Goal: Information Seeking & Learning: Compare options

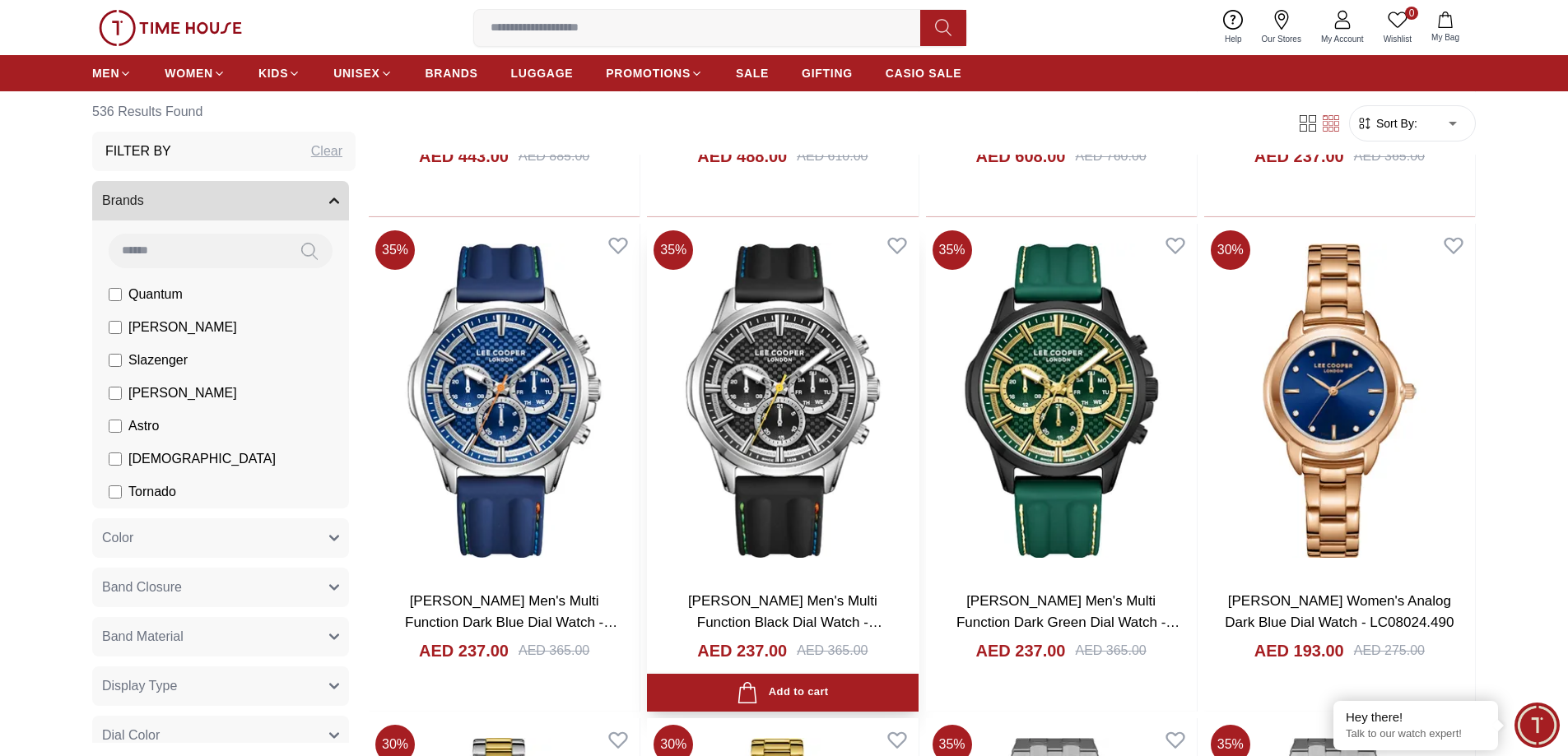
scroll to position [2058, 0]
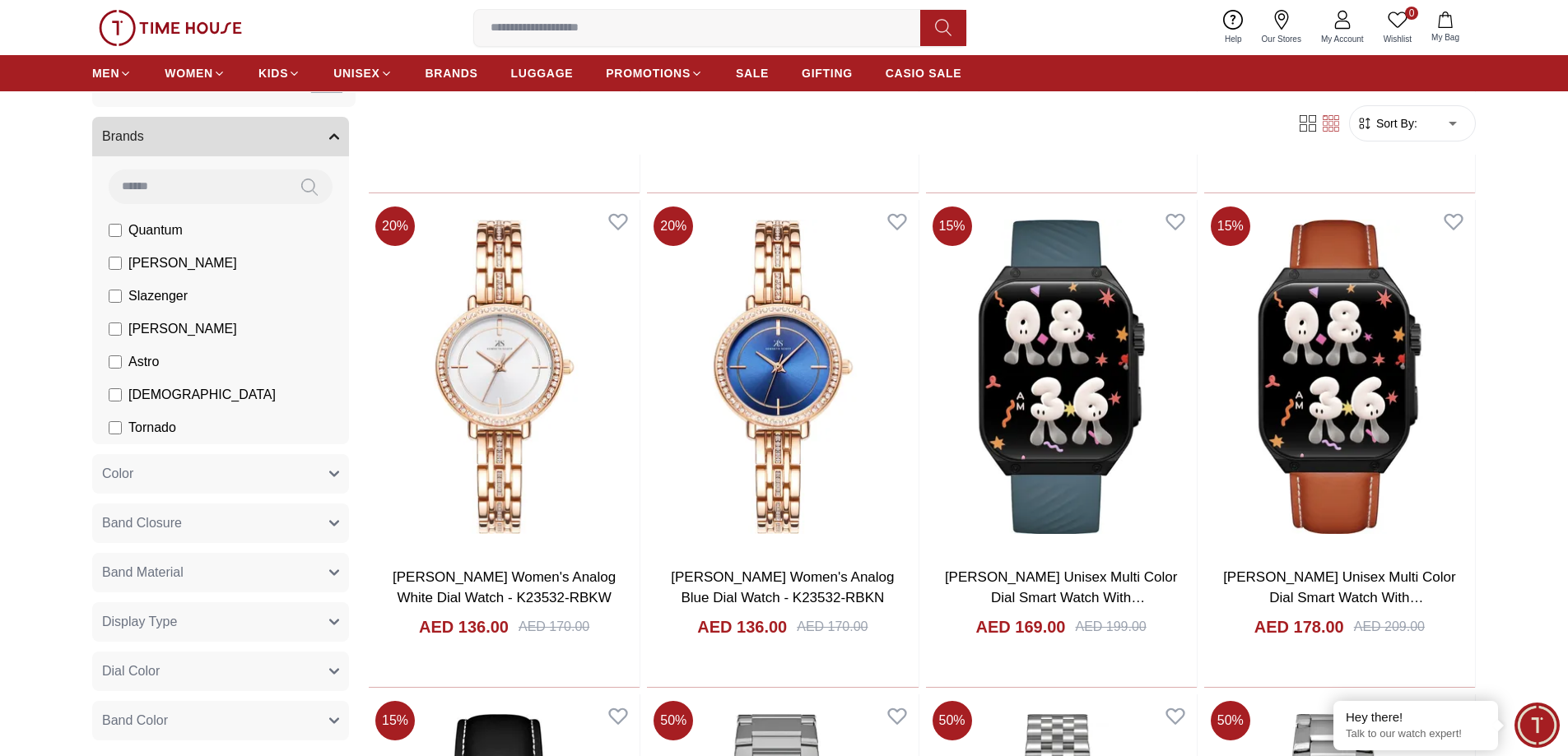
scroll to position [68, 0]
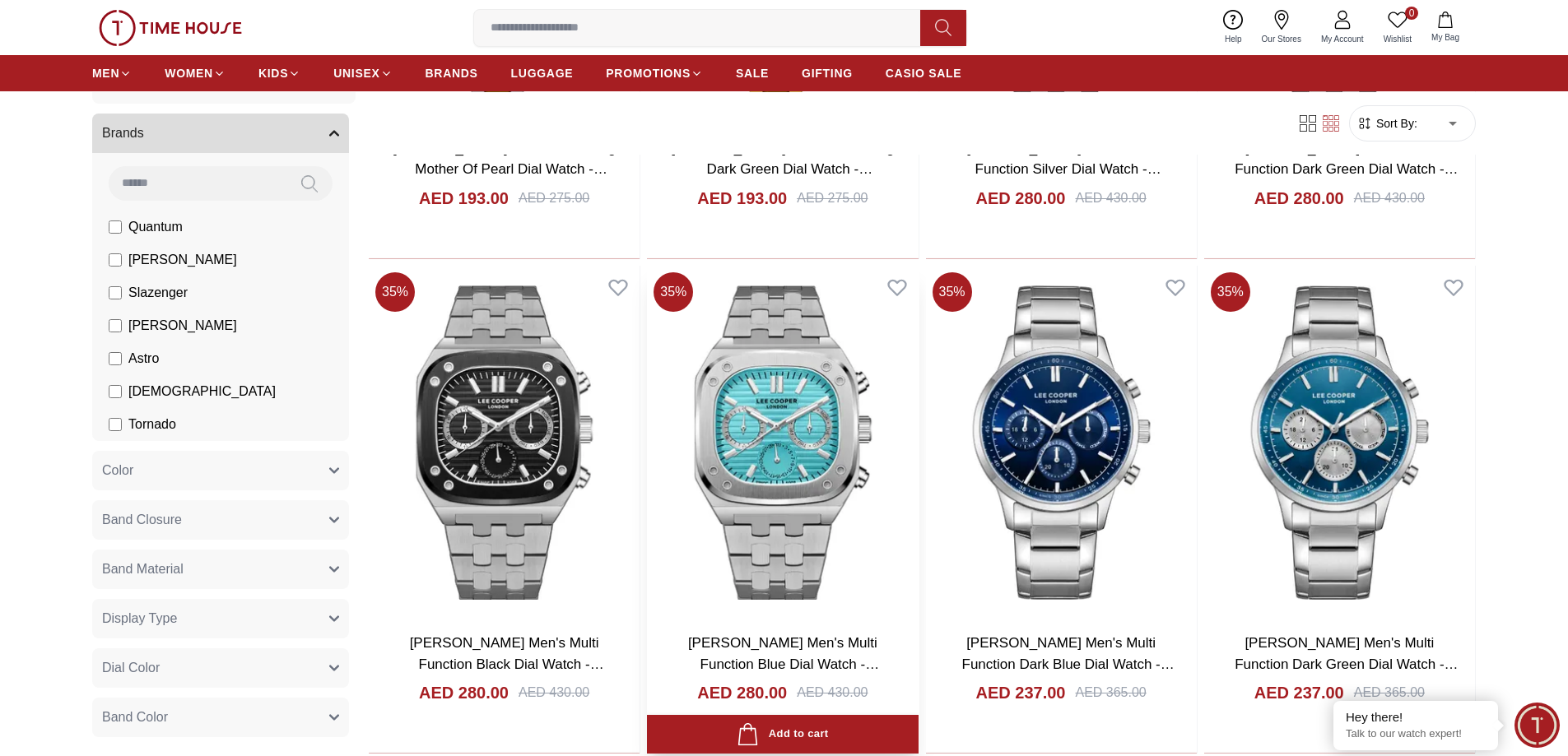
scroll to position [2962, 0]
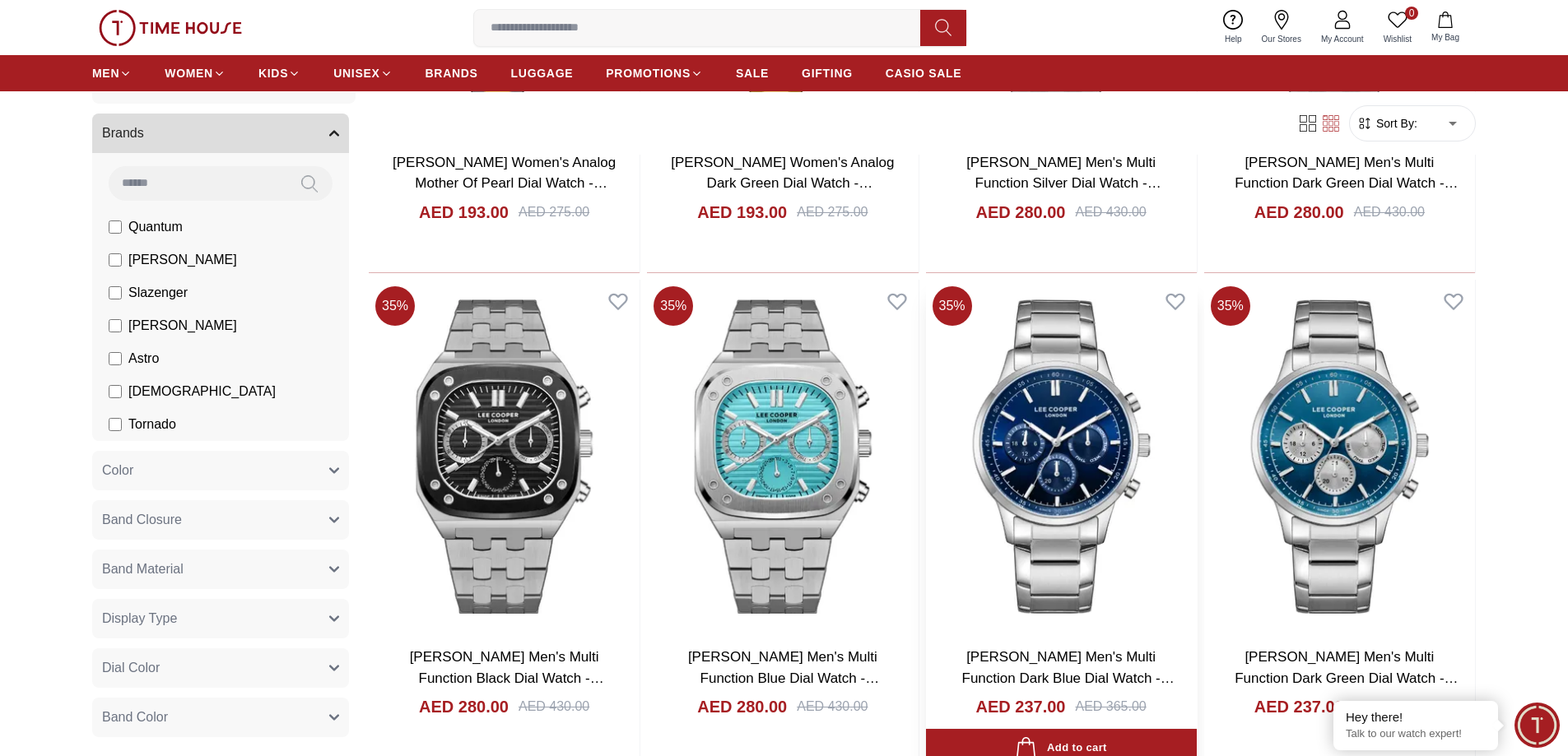
click at [1105, 487] on img at bounding box center [1060, 457] width 270 height 354
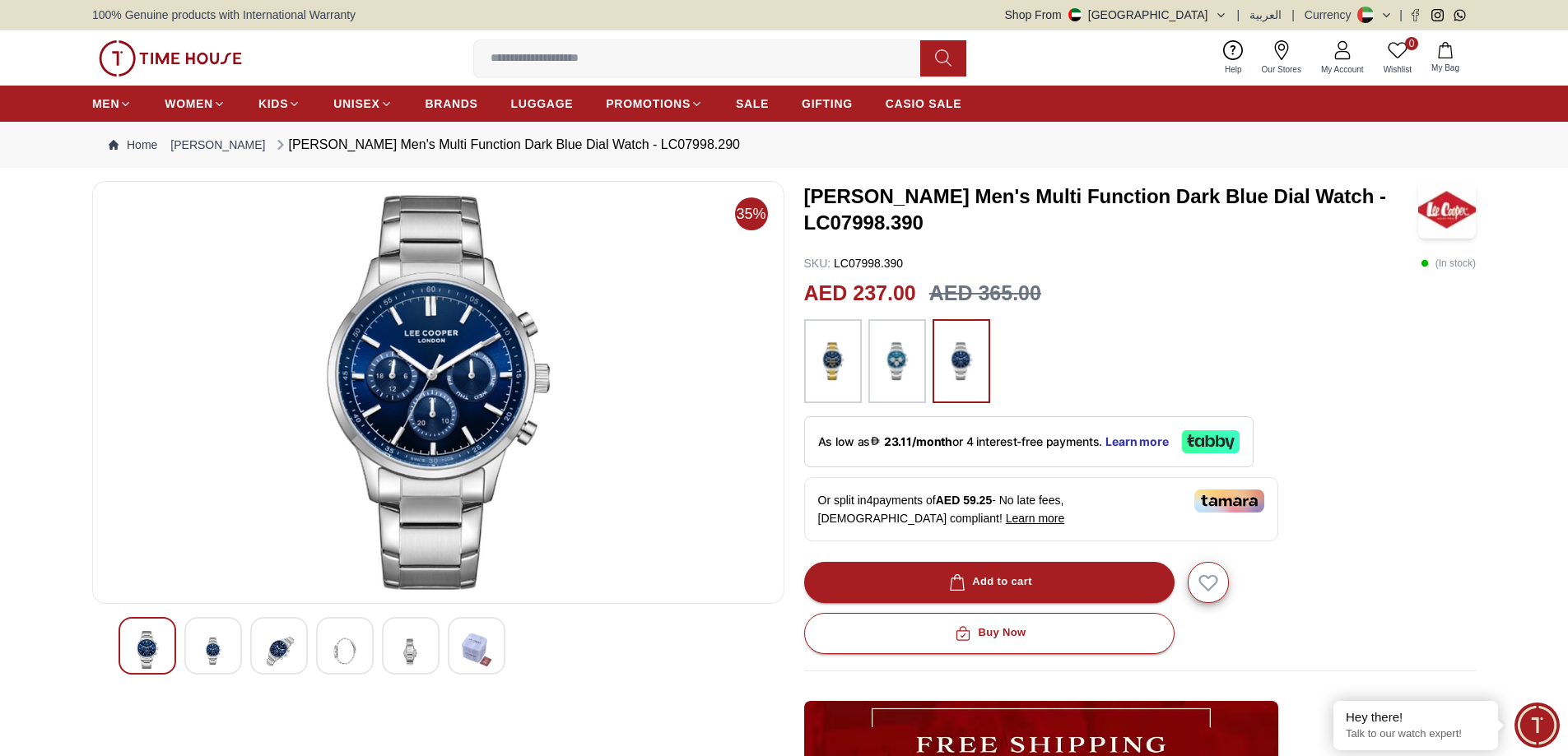
click at [209, 651] on img at bounding box center [213, 651] width 30 height 40
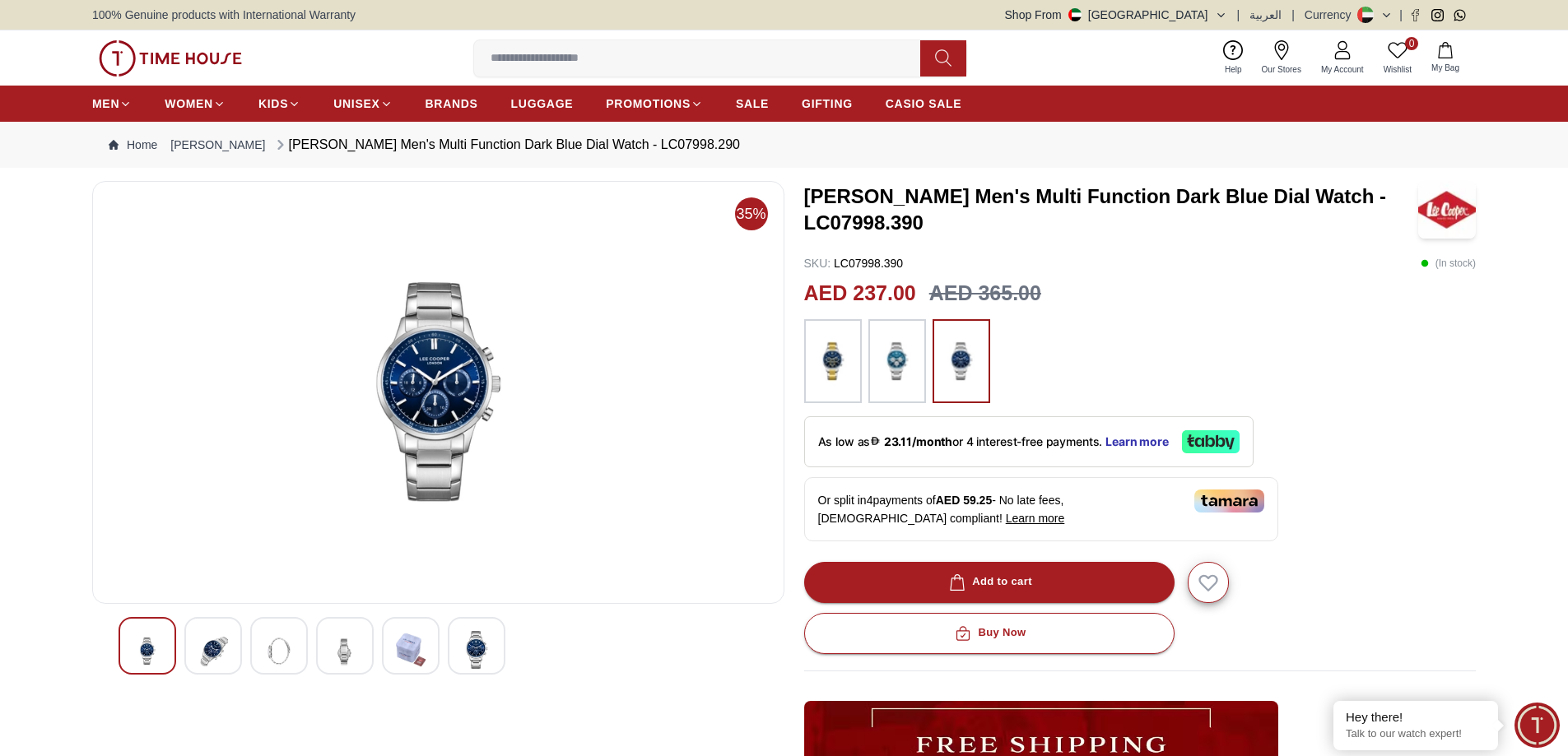
click at [275, 656] on img at bounding box center [279, 651] width 30 height 40
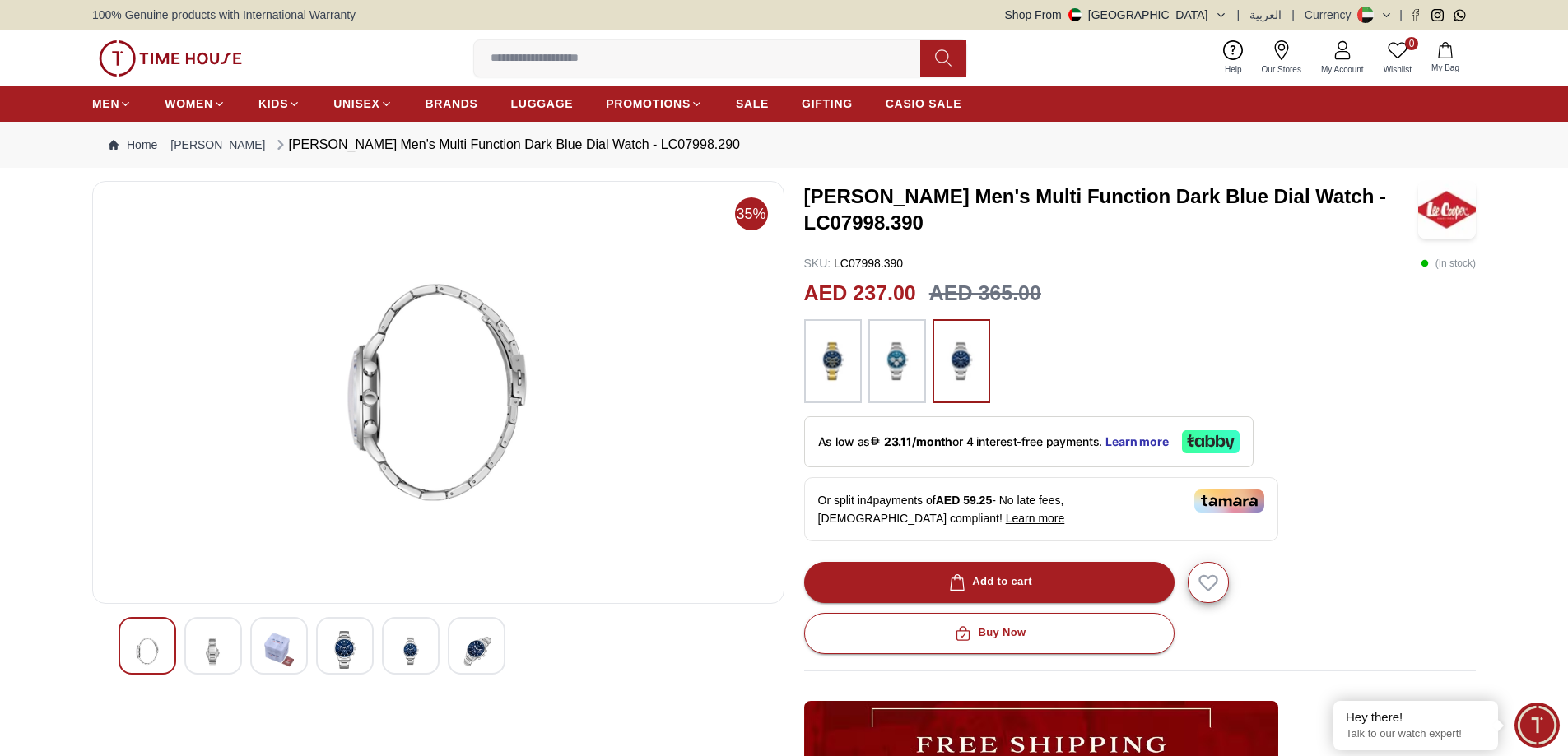
click at [344, 653] on img at bounding box center [345, 650] width 30 height 38
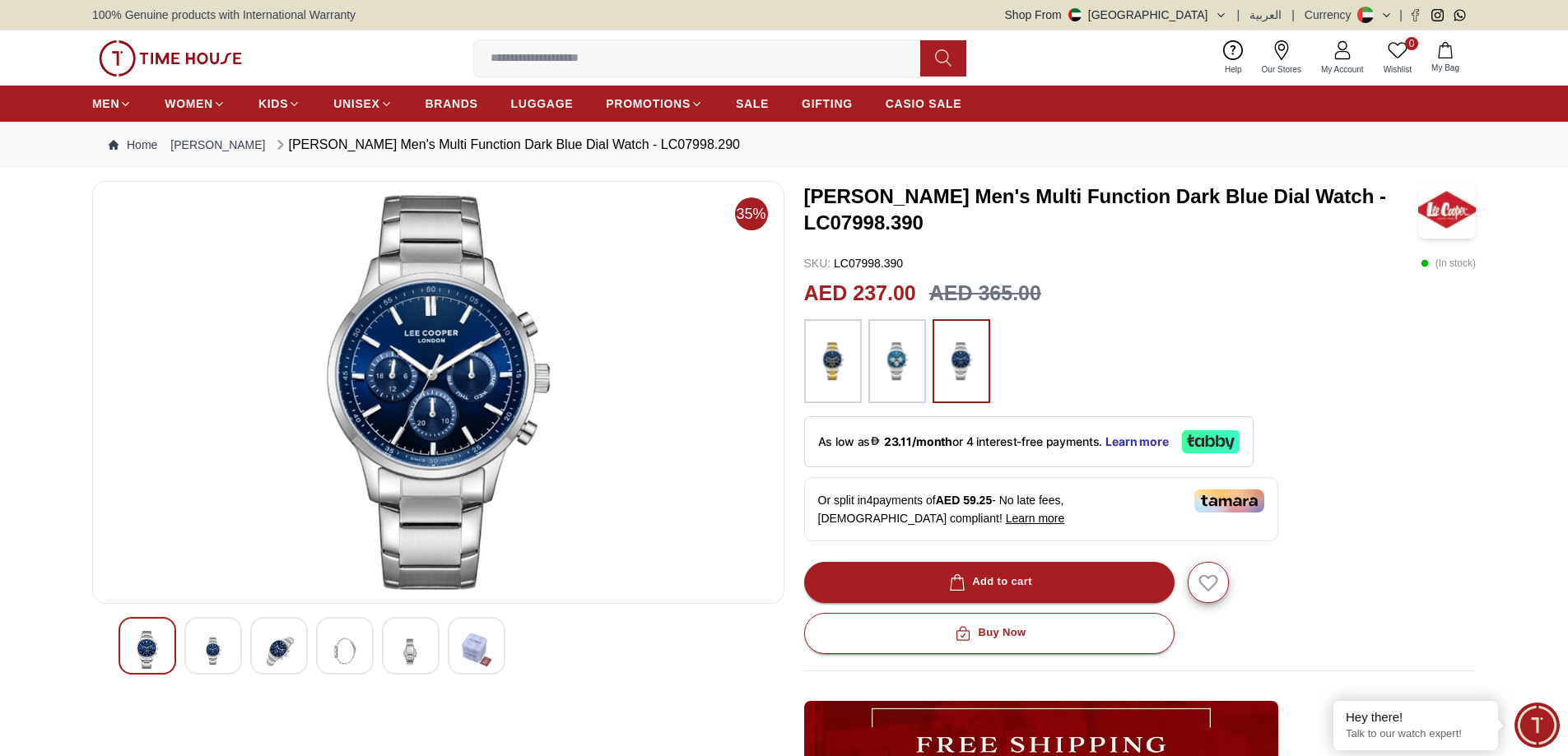
click at [476, 656] on img at bounding box center [477, 650] width 30 height 38
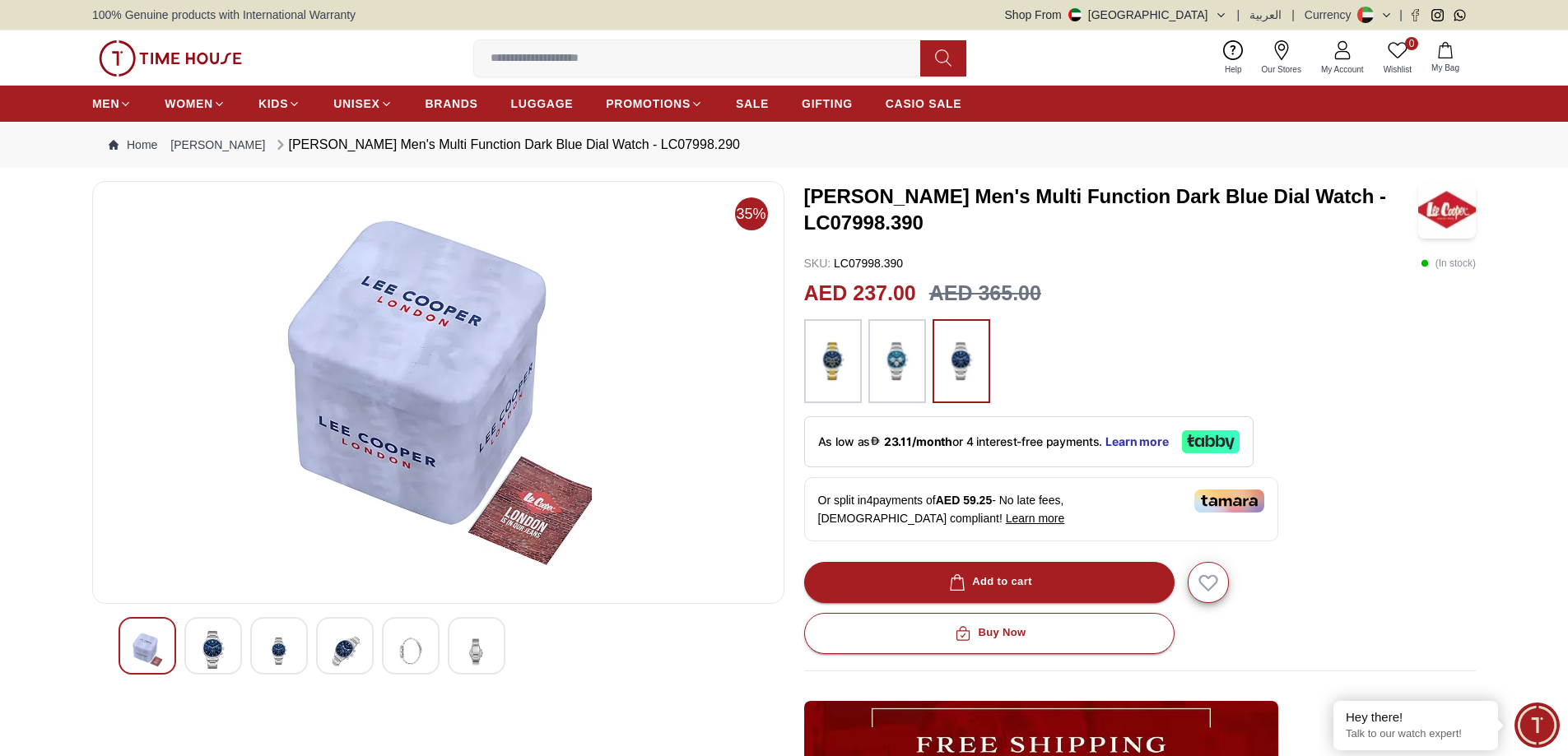
click at [433, 647] on div at bounding box center [411, 646] width 58 height 58
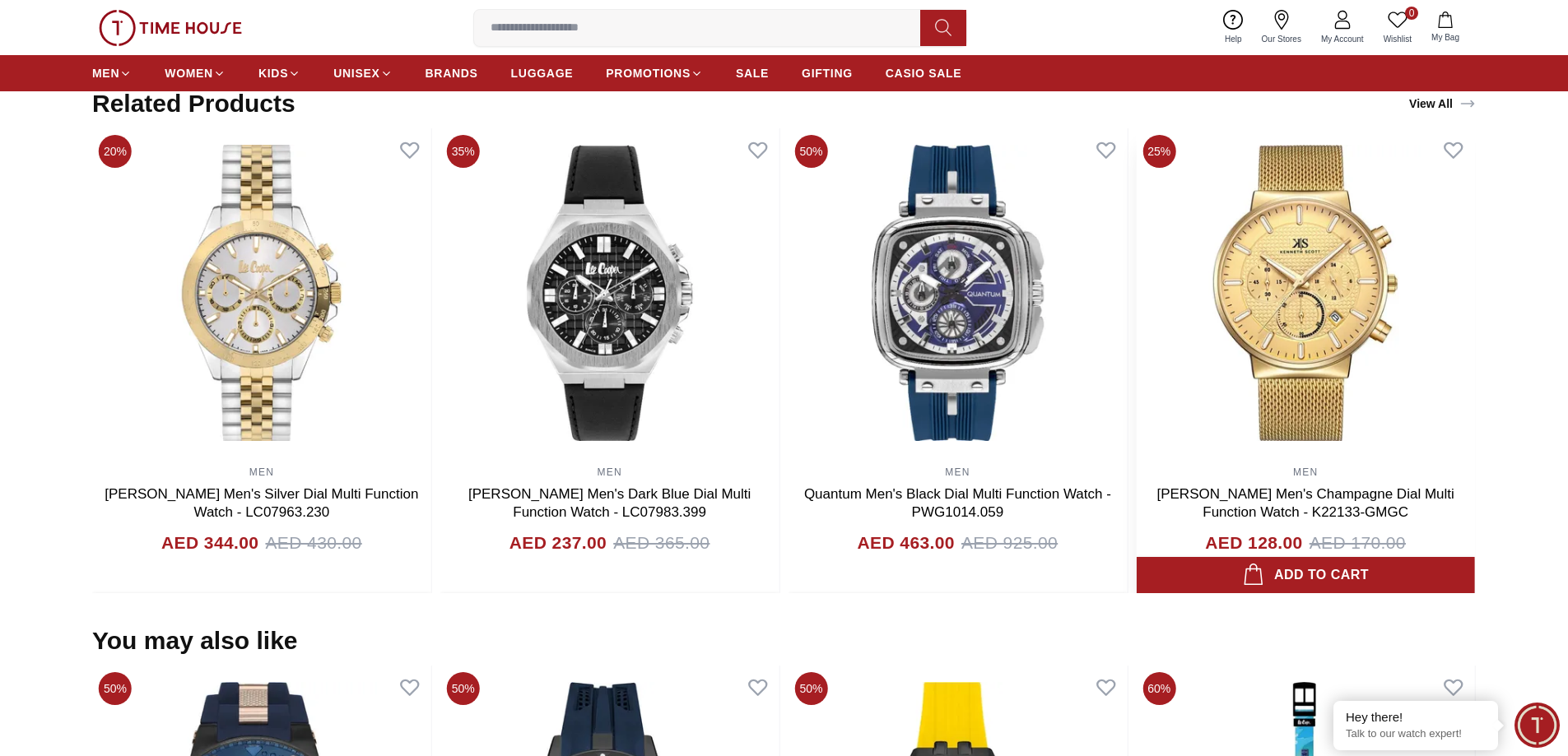
scroll to position [1070, 0]
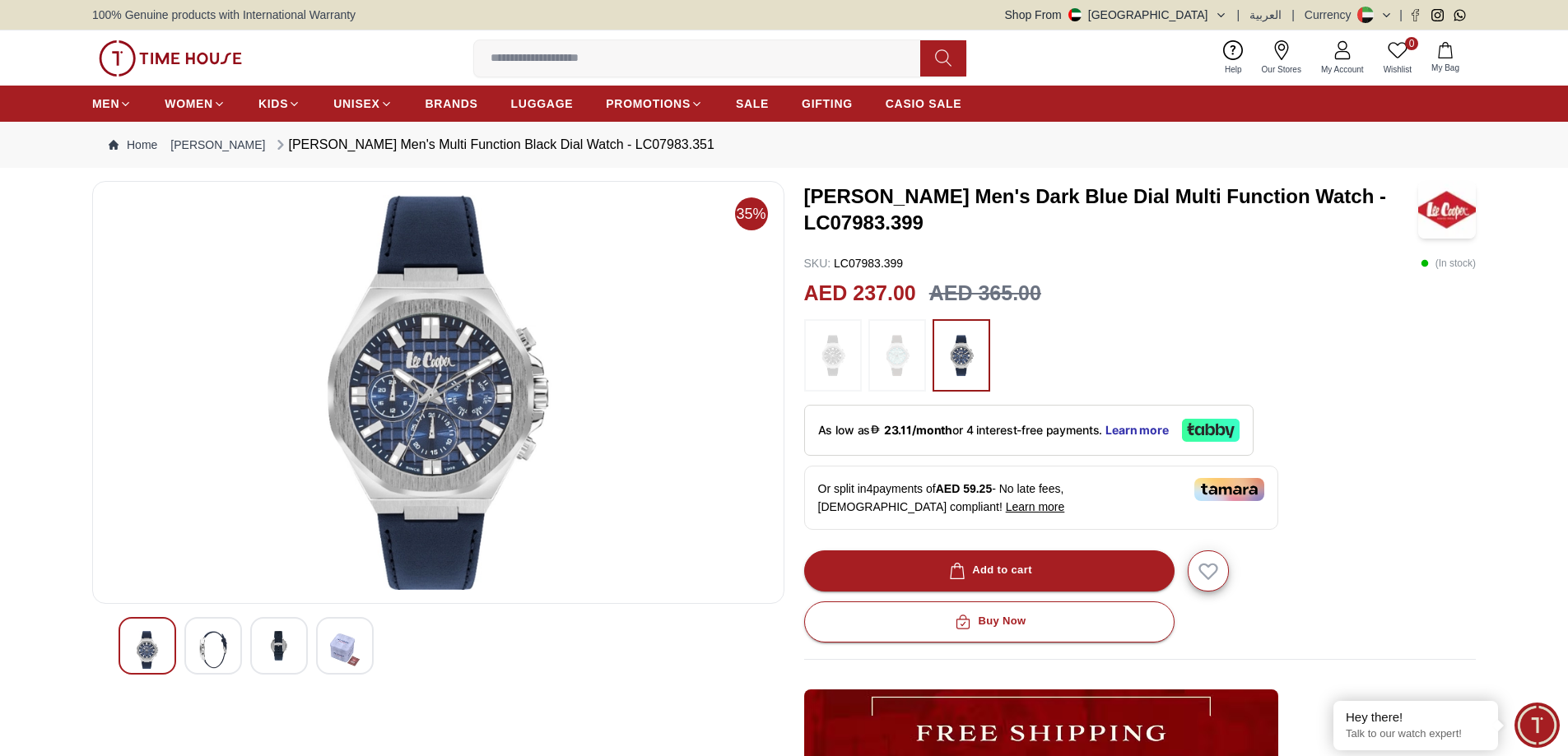
click at [269, 657] on img at bounding box center [279, 646] width 30 height 30
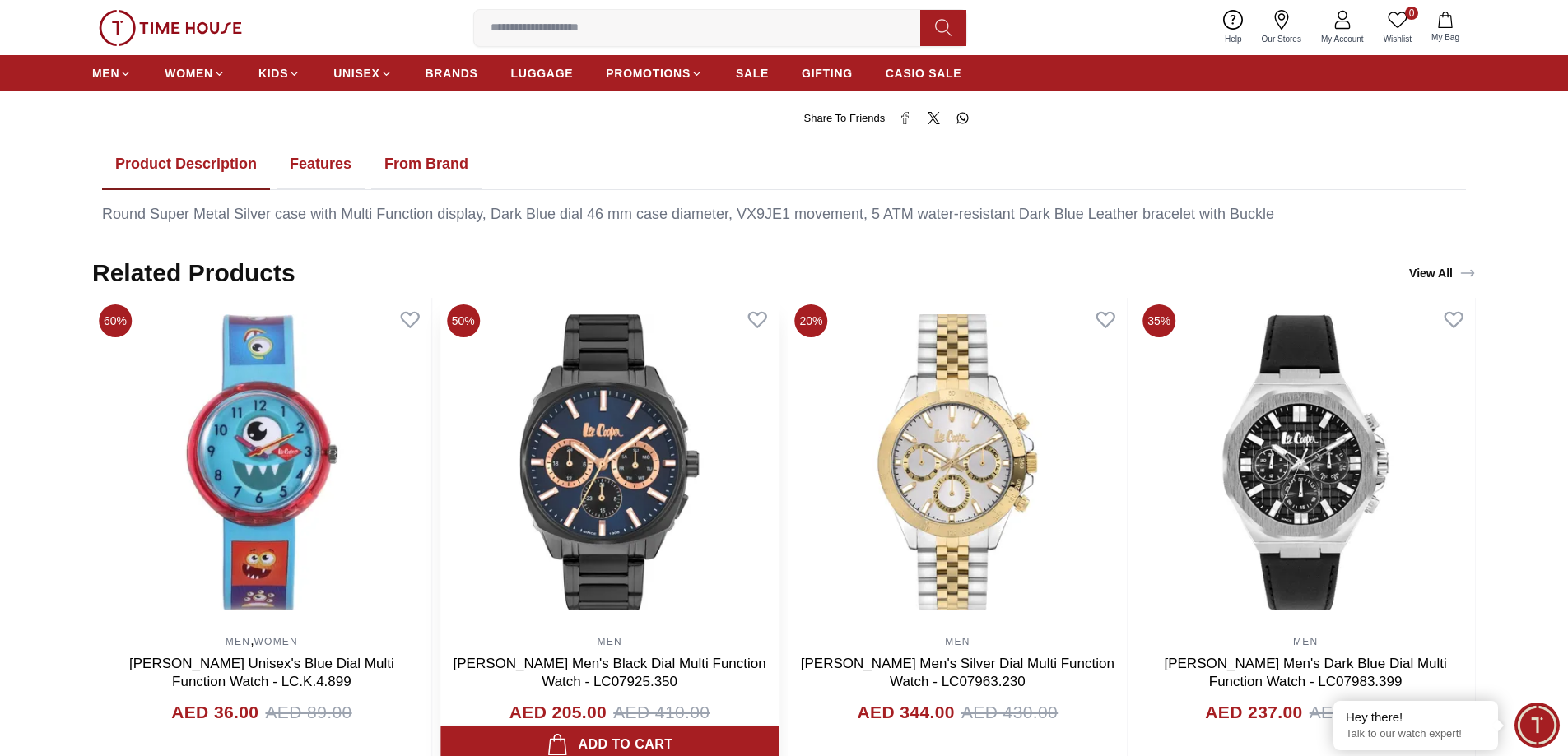
scroll to position [987, 0]
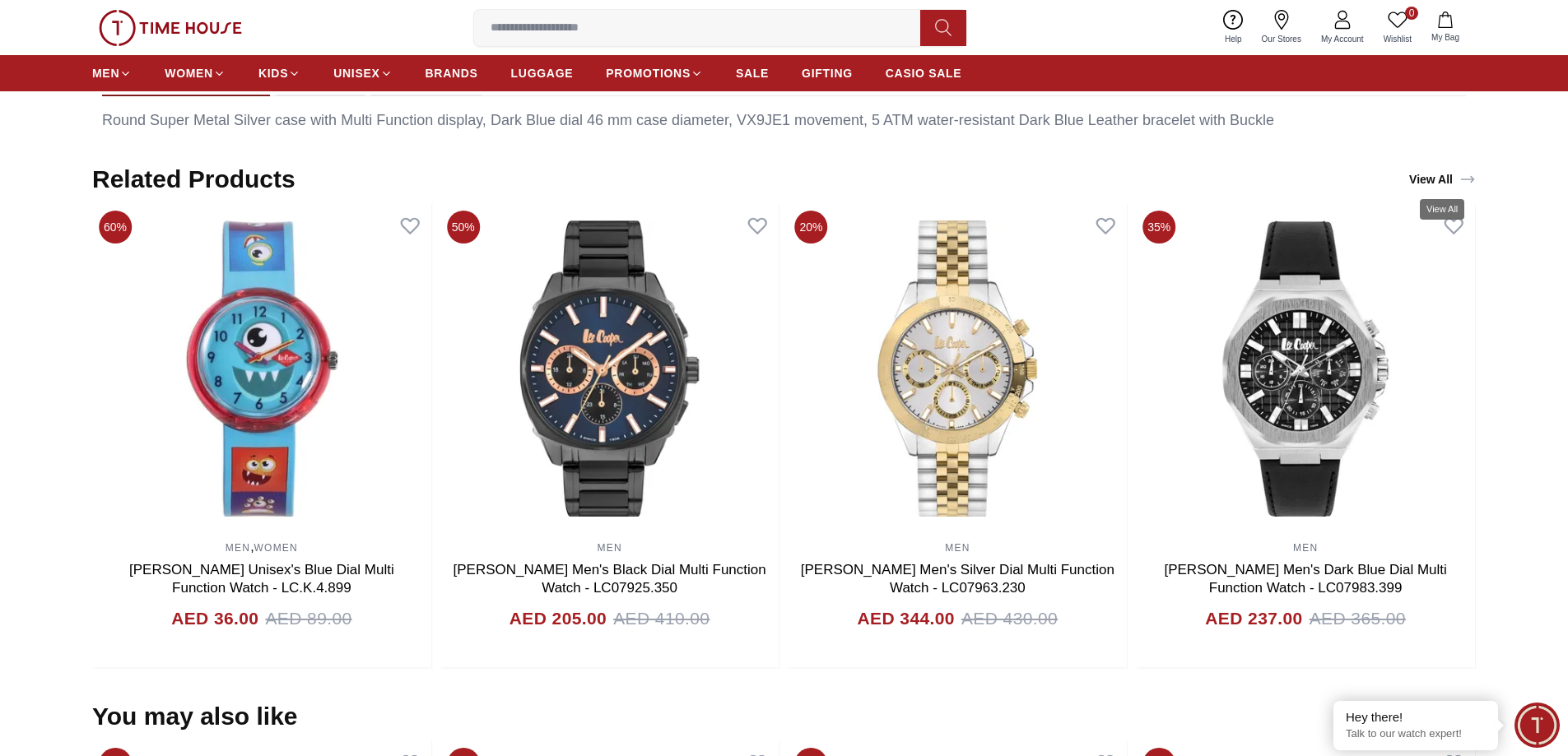
click at [1436, 173] on link "View All" at bounding box center [1441, 179] width 73 height 23
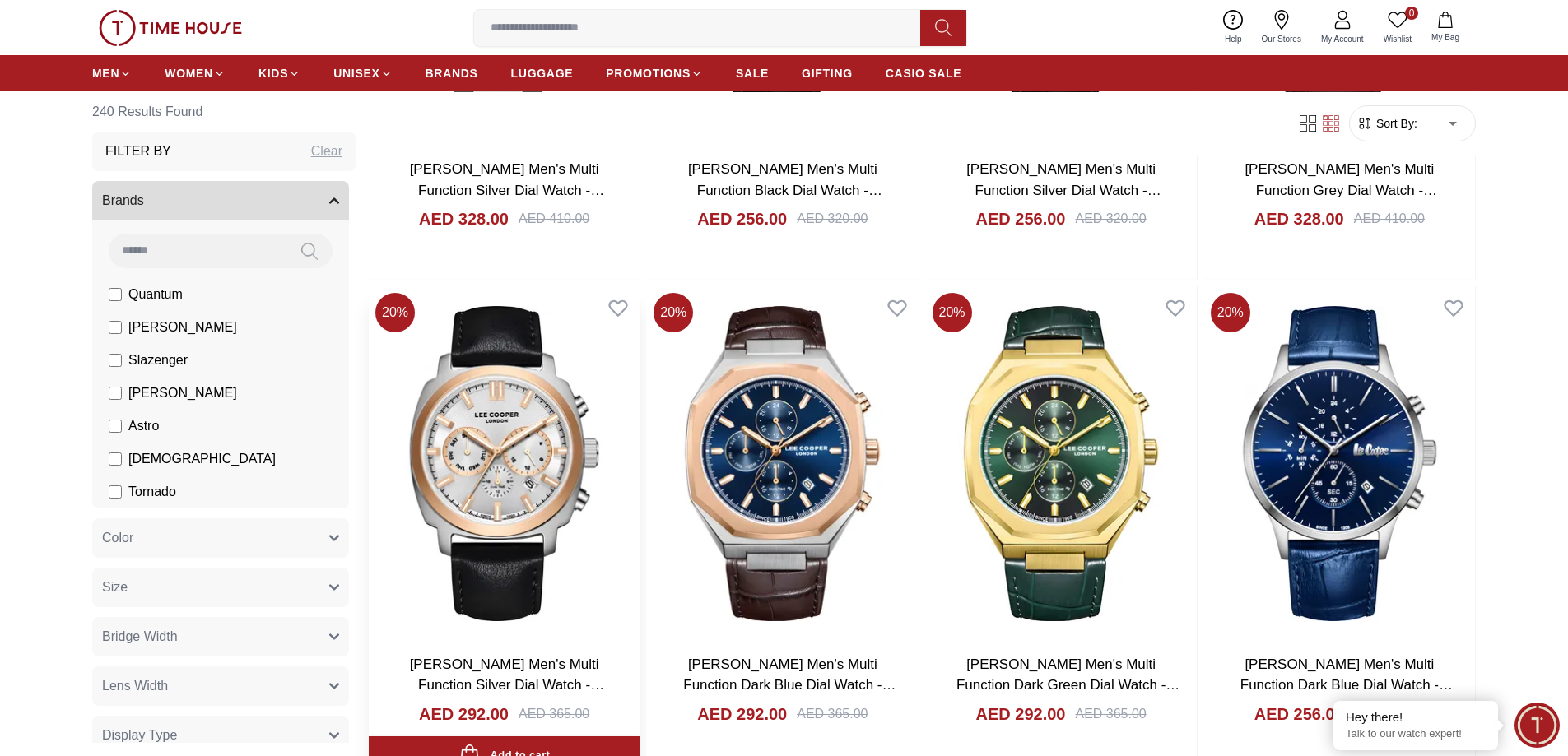
scroll to position [1399, 0]
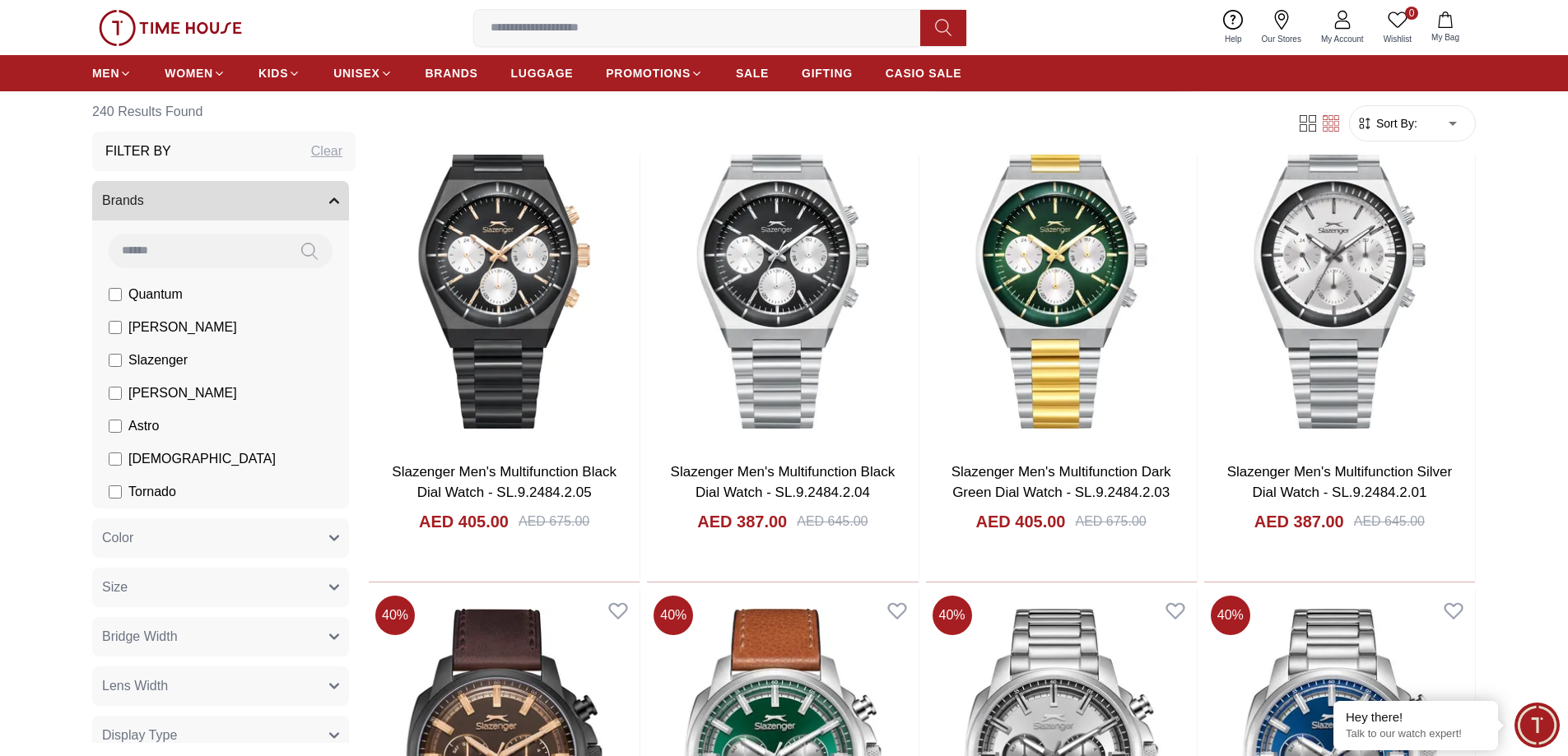
scroll to position [2633, 0]
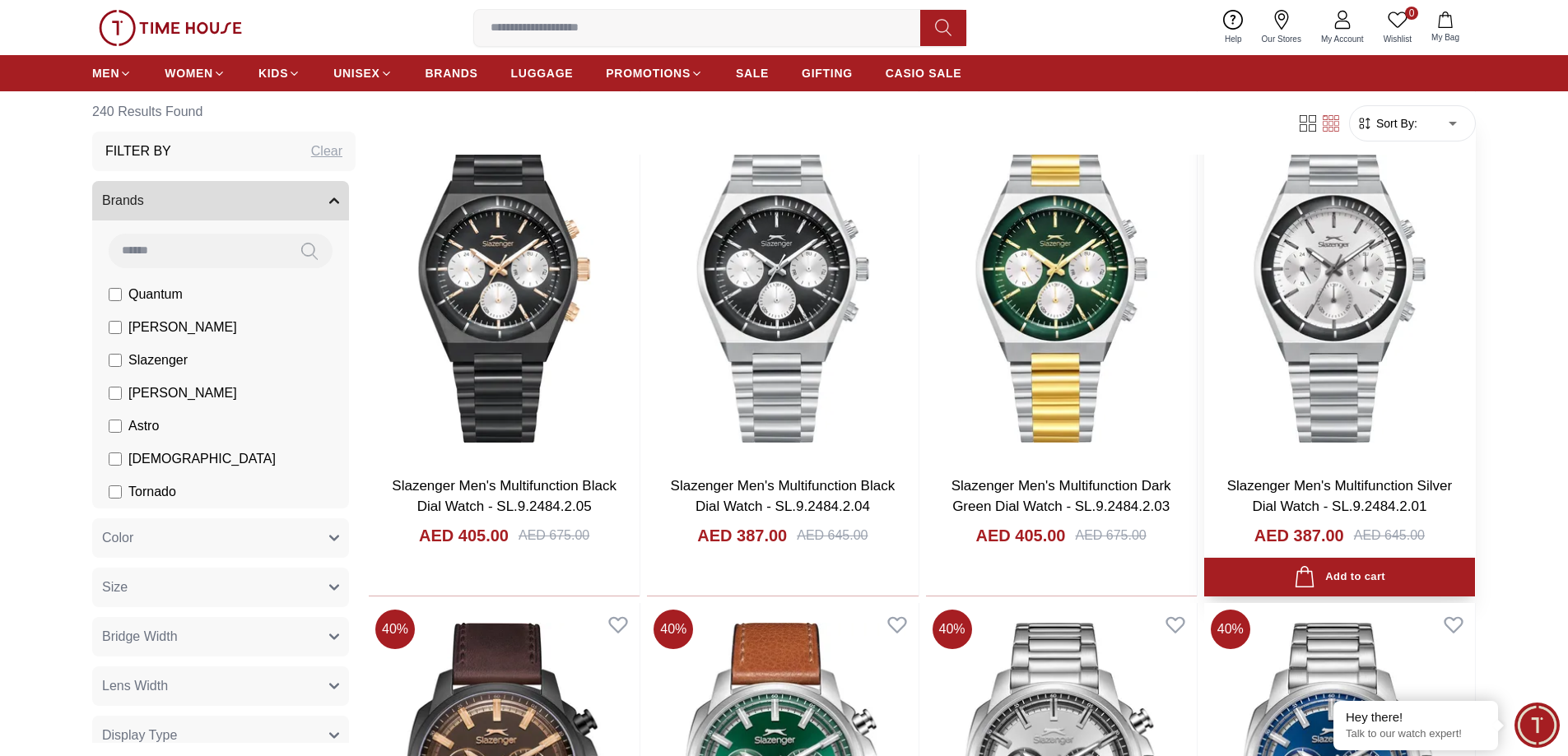
click at [1372, 367] on img at bounding box center [1339, 284] width 270 height 354
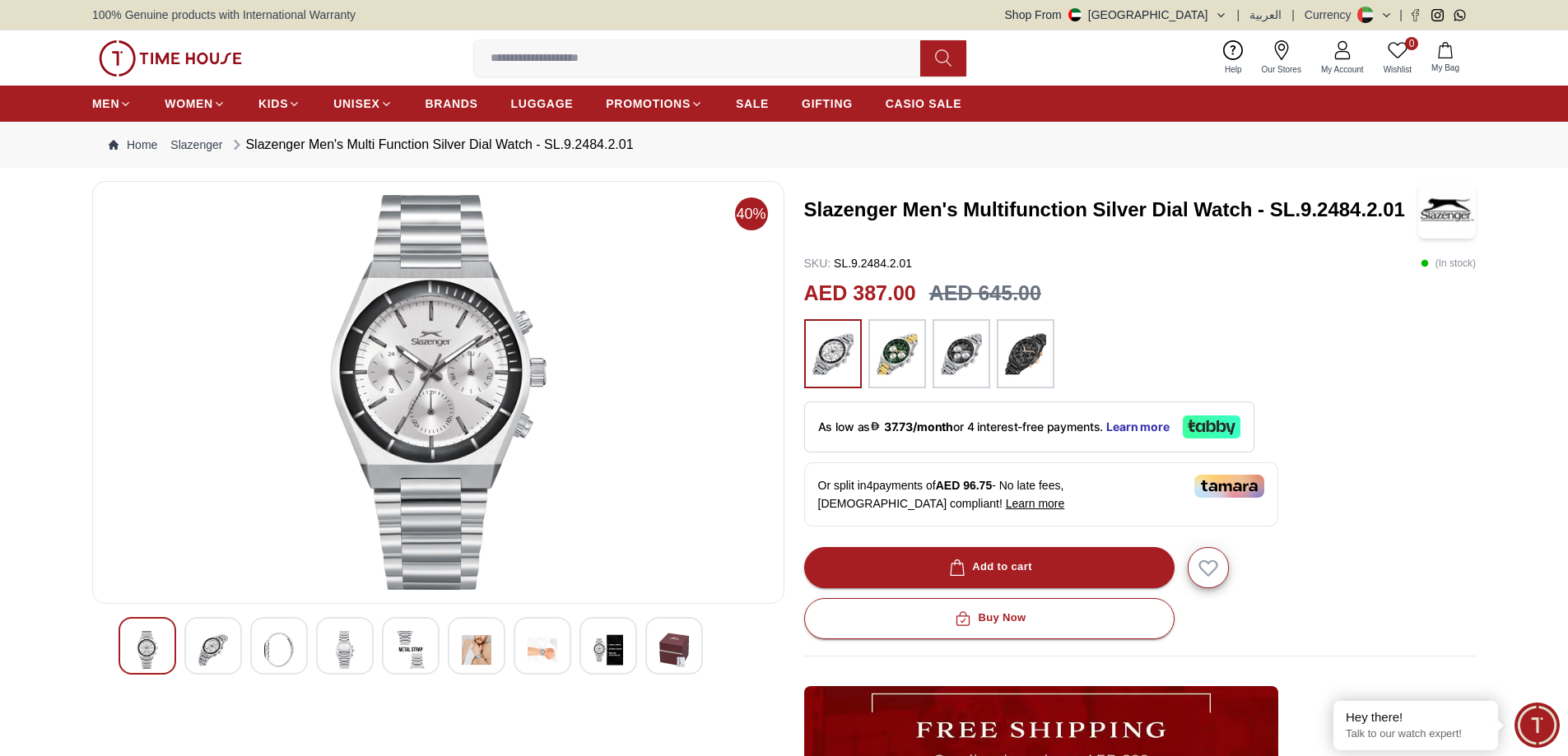
click at [296, 646] on div at bounding box center [279, 646] width 58 height 58
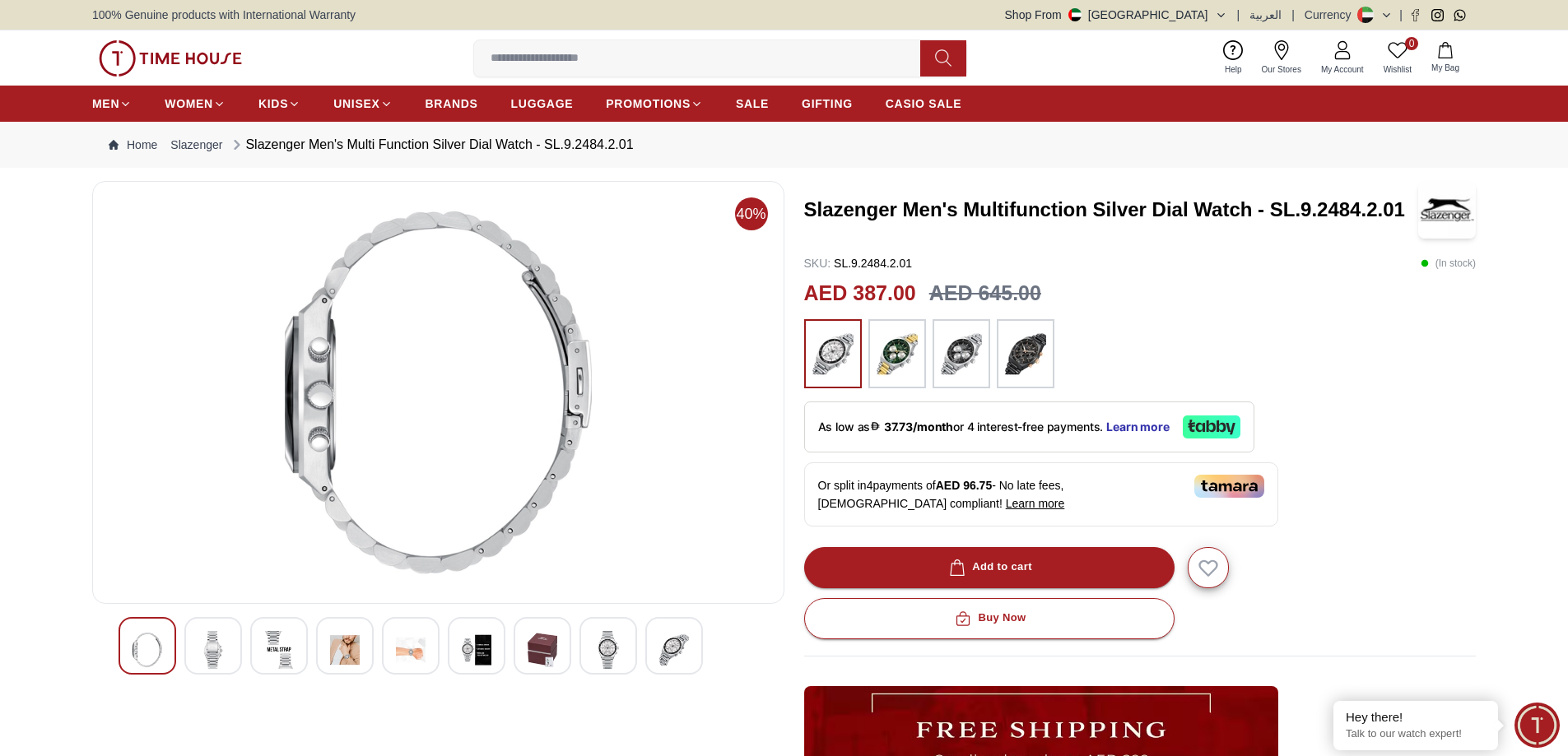
click at [464, 651] on img at bounding box center [477, 650] width 30 height 38
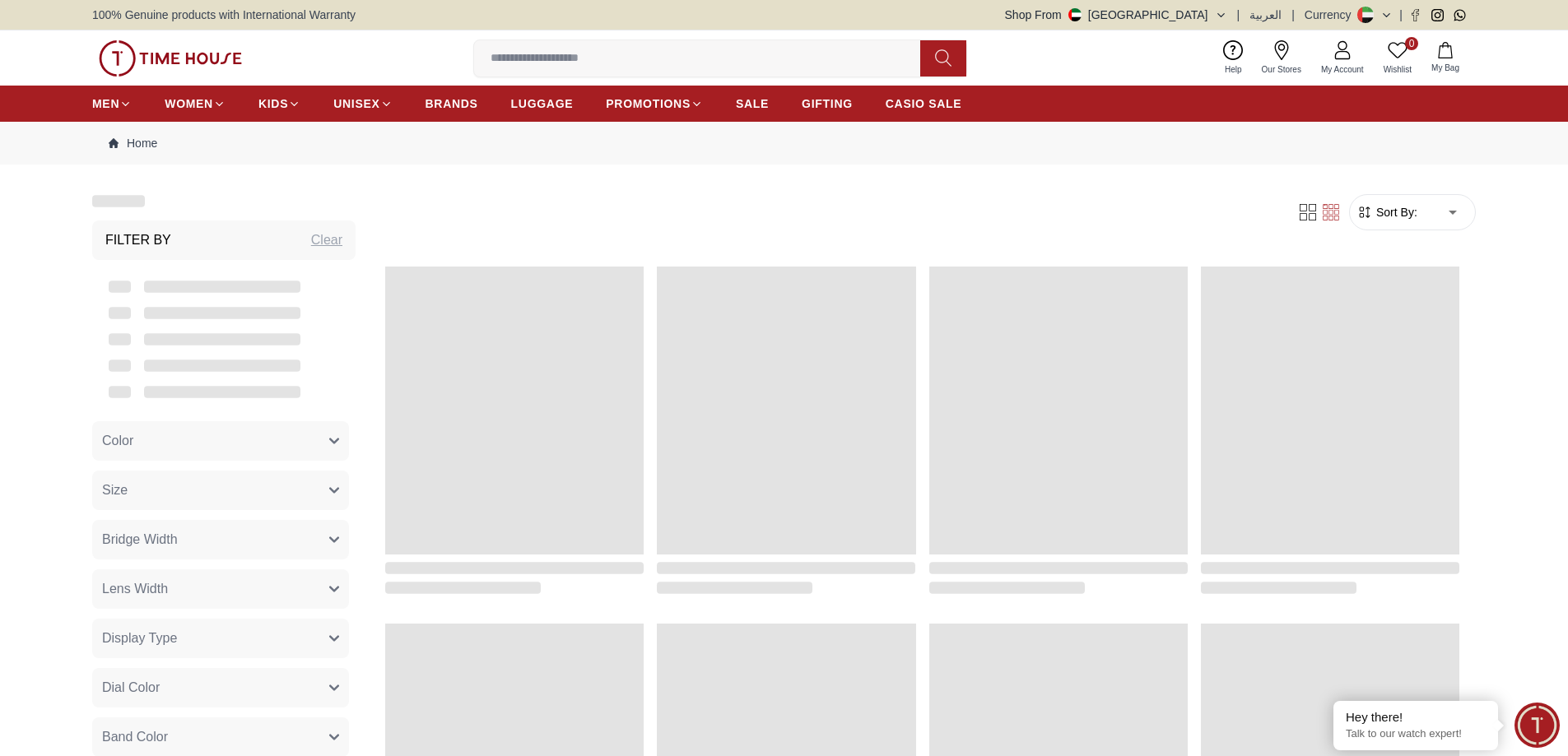
scroll to position [1572, 0]
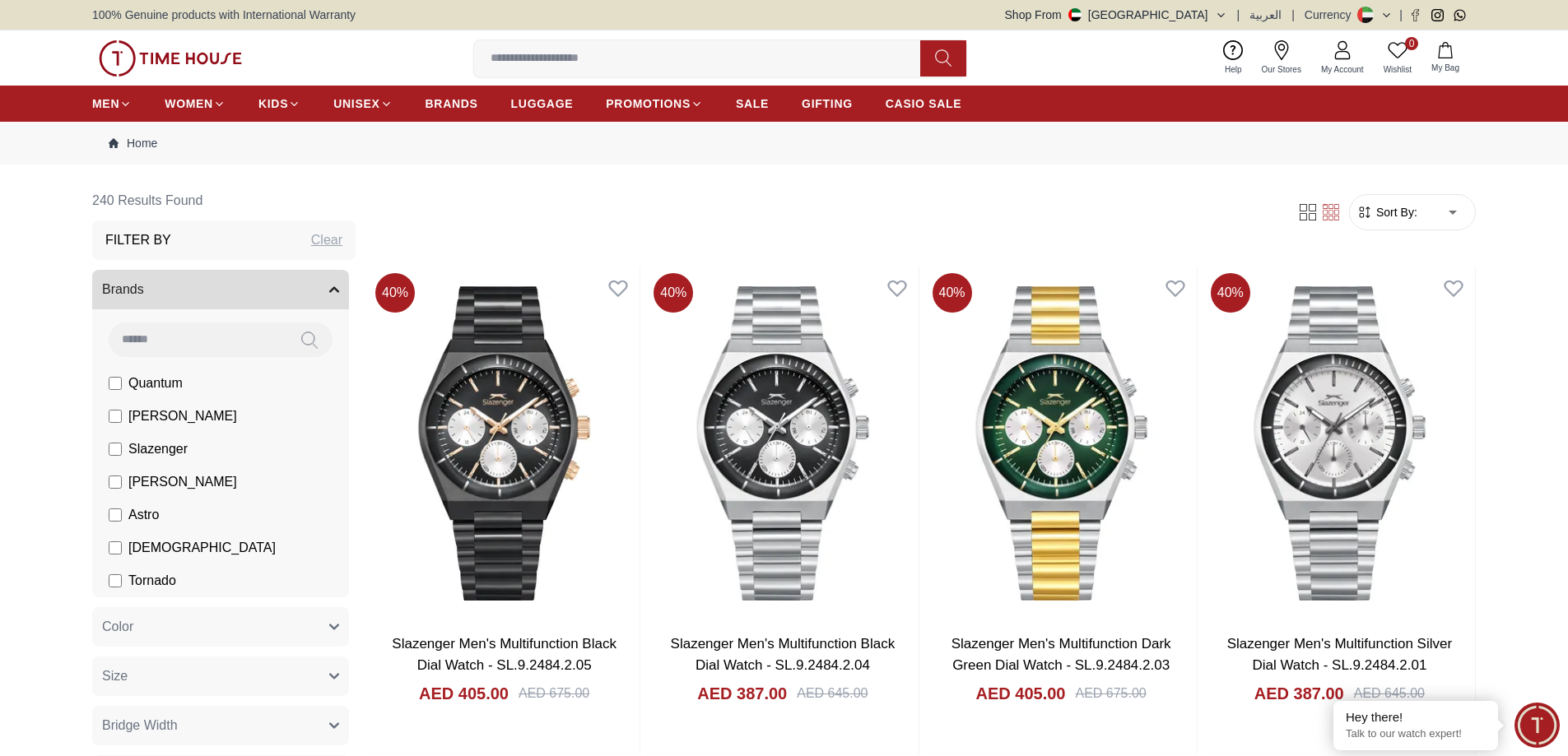
click at [646, 64] on input at bounding box center [703, 58] width 459 height 33
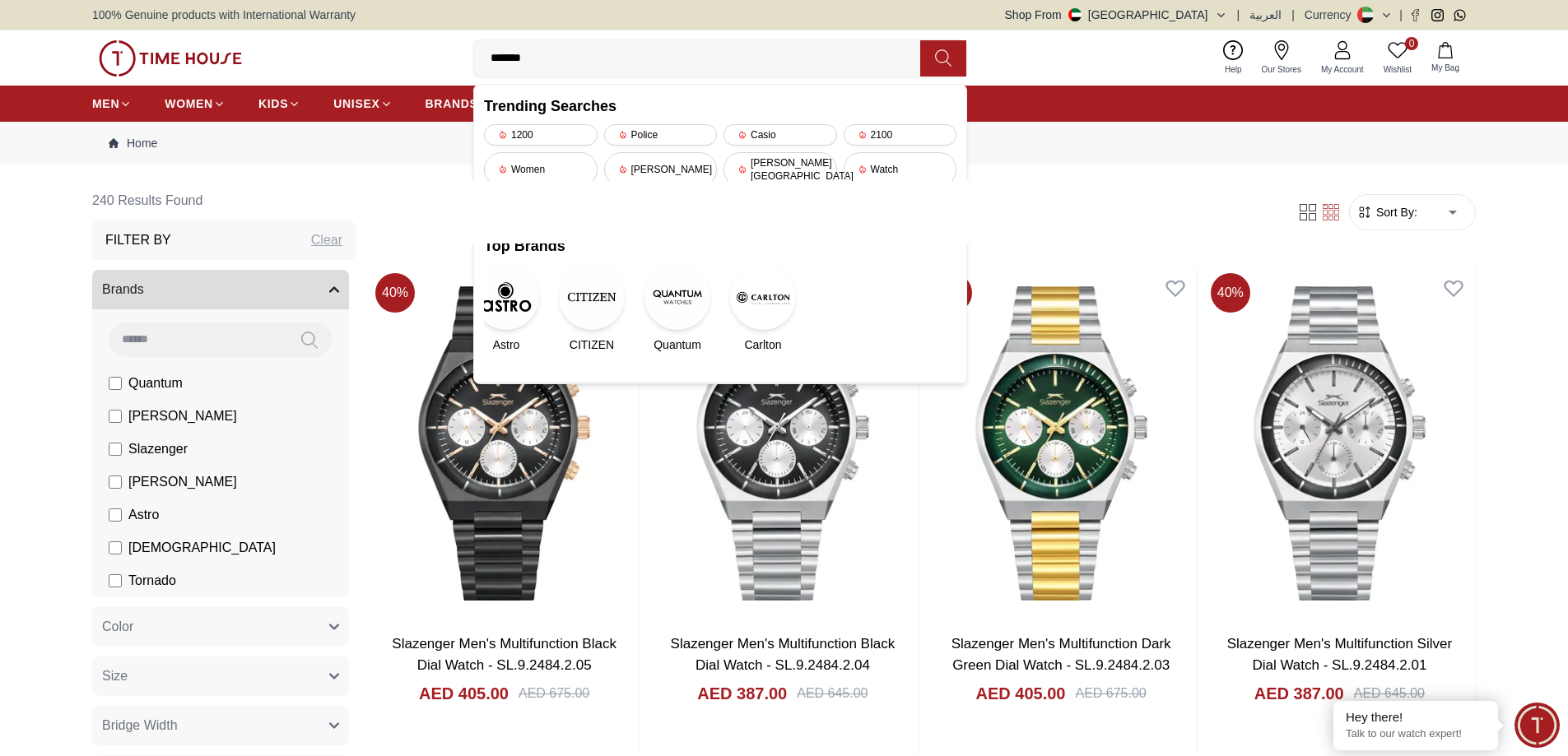
type input "*******"
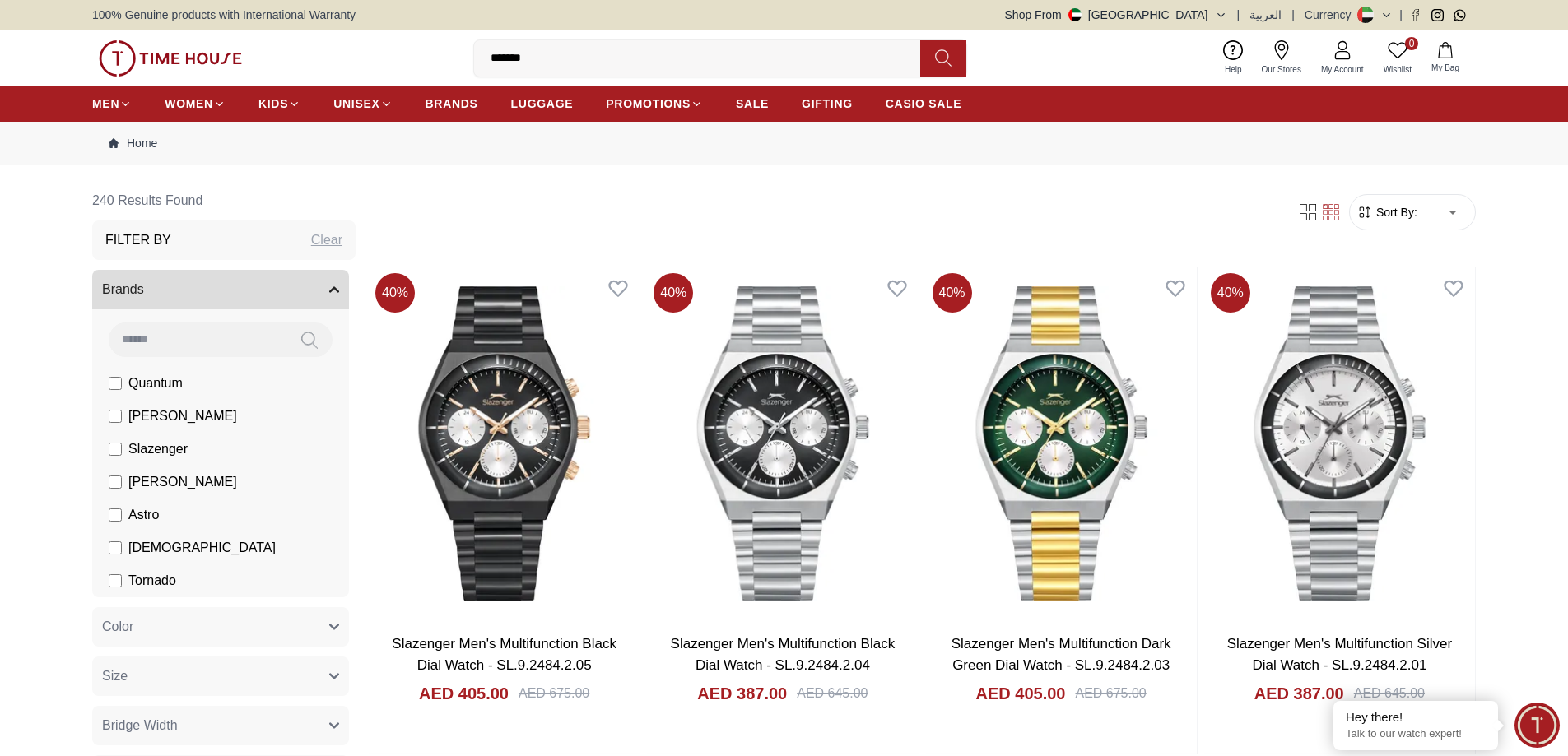
click at [1189, 187] on div "Filter Sort By: ​ ****** ​" at bounding box center [923, 212] width 1107 height 63
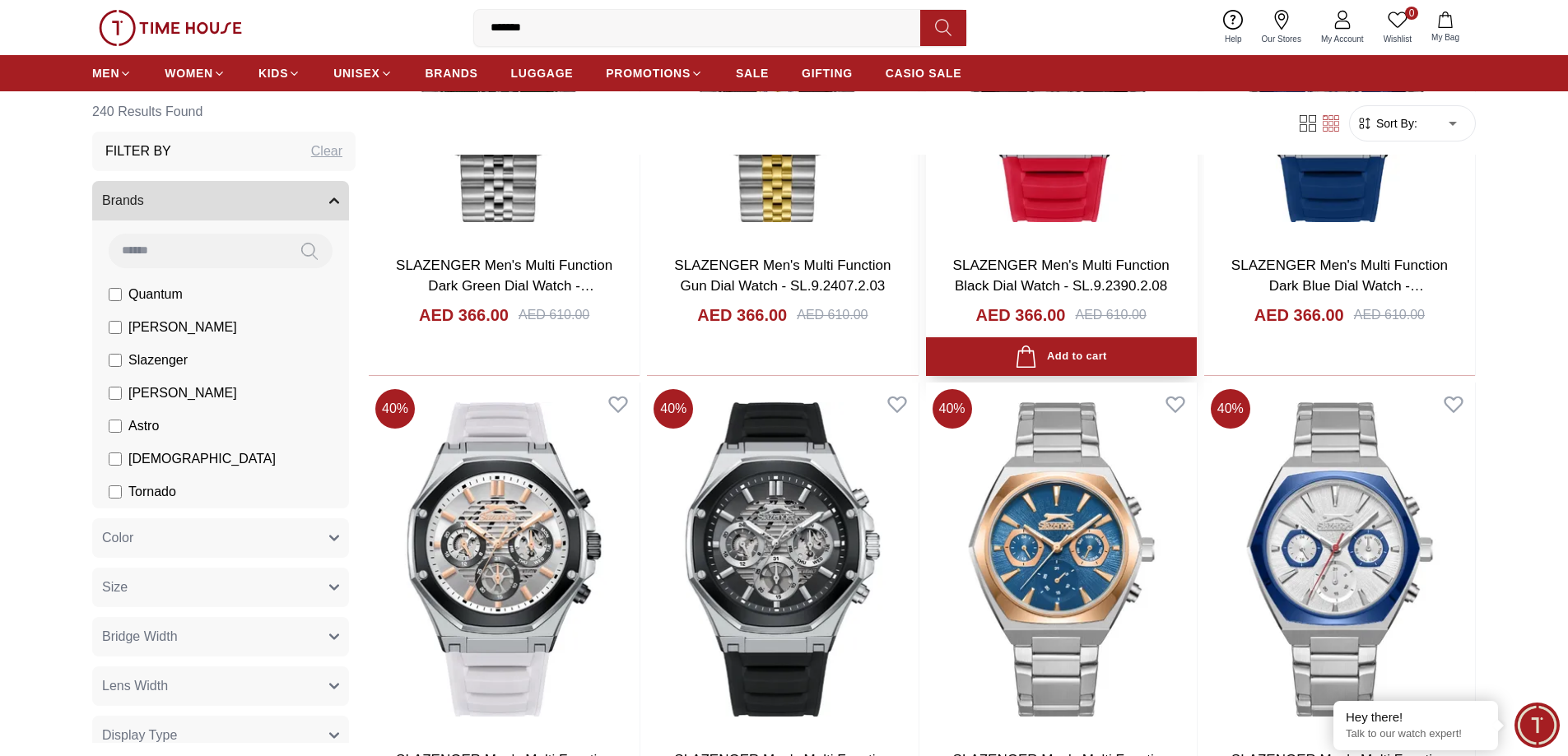
scroll to position [1893, 0]
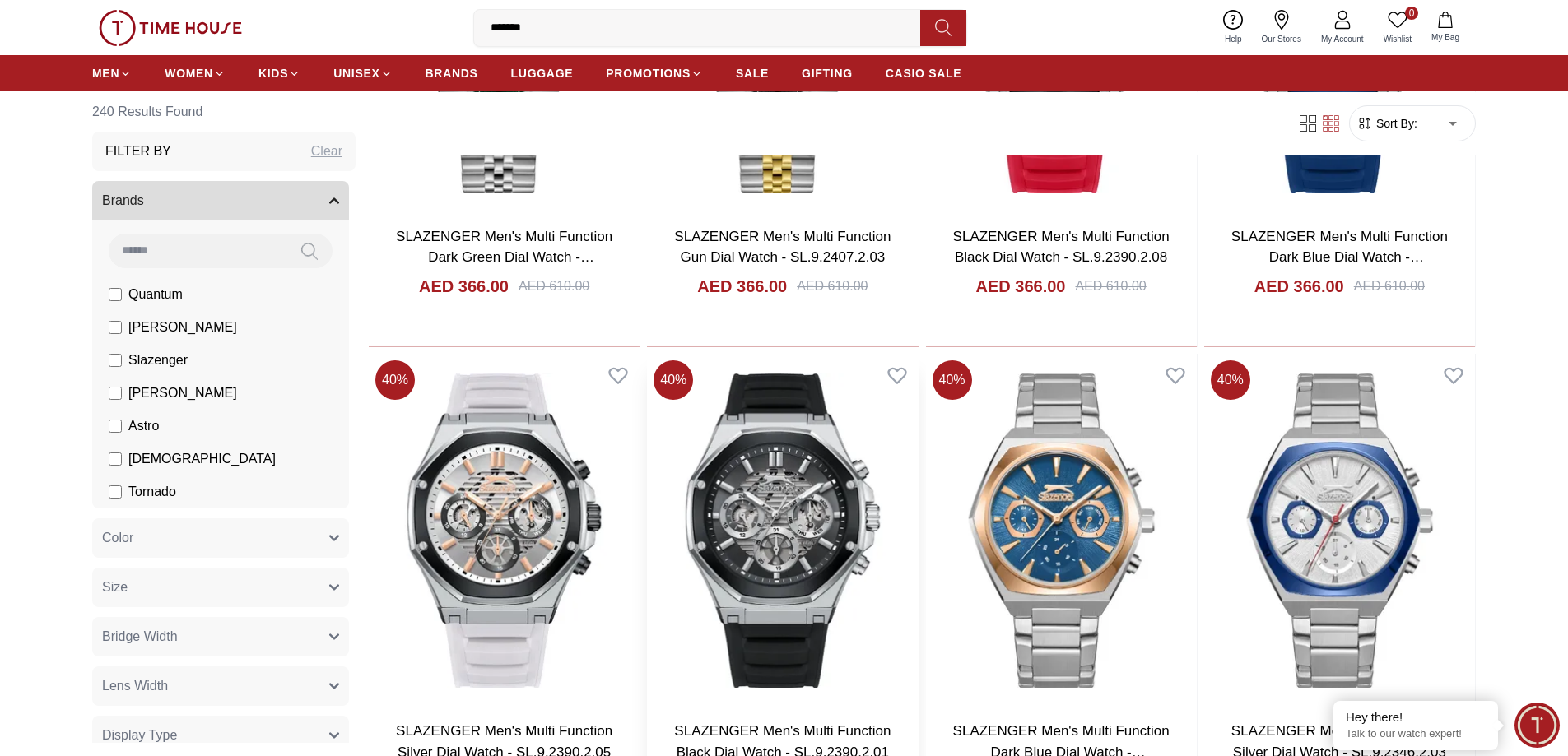
click at [738, 505] on img at bounding box center [781, 531] width 270 height 354
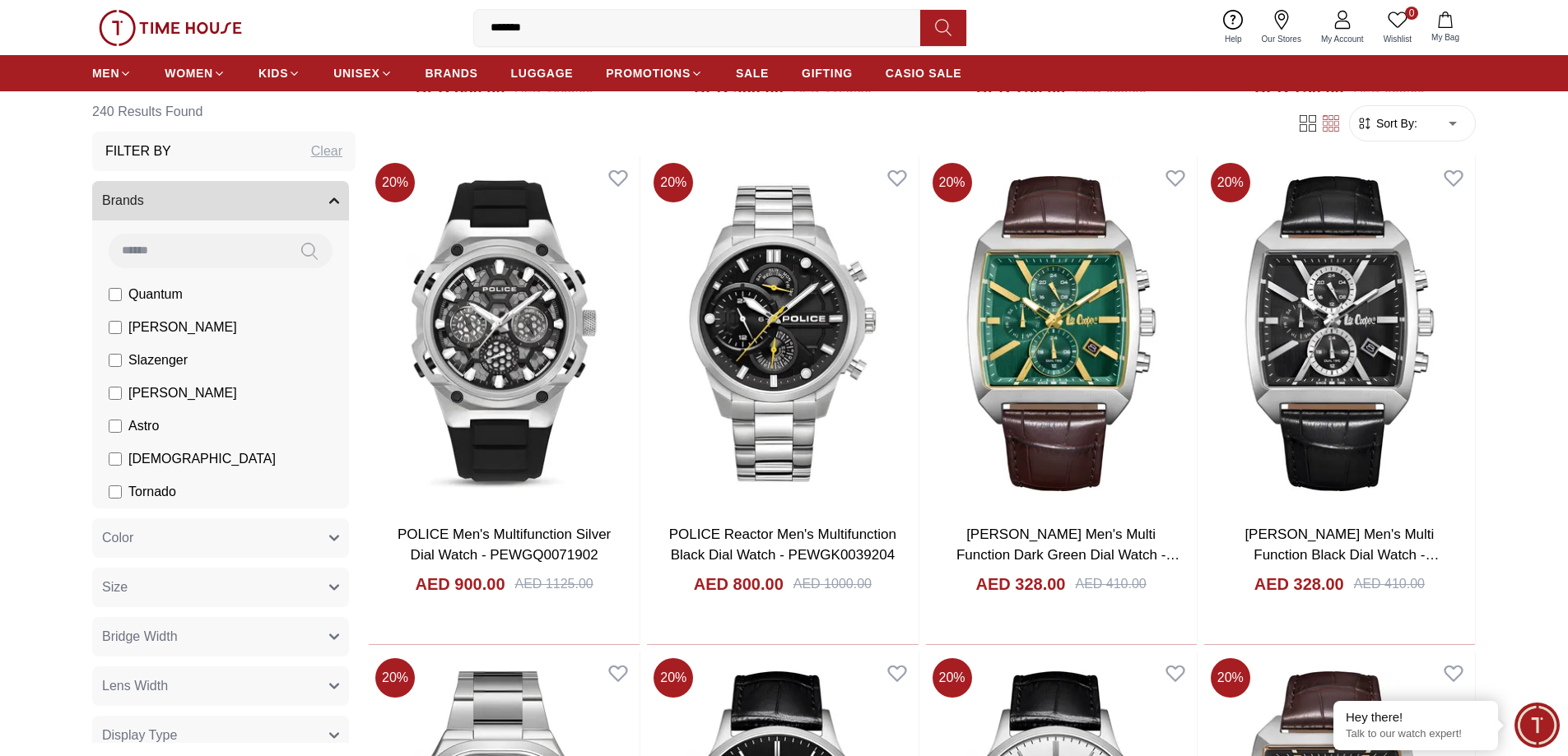
scroll to position [576, 0]
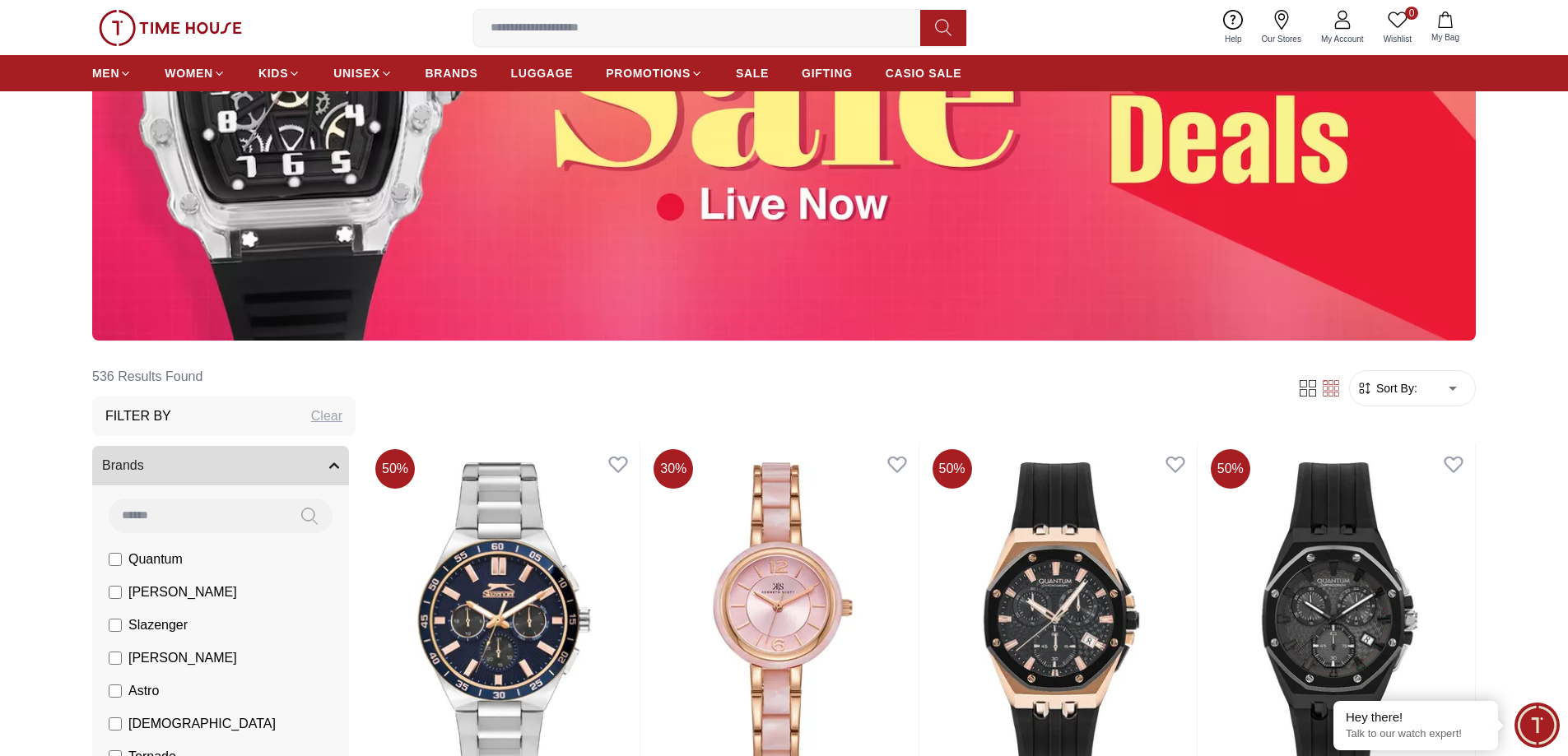
scroll to position [412, 0]
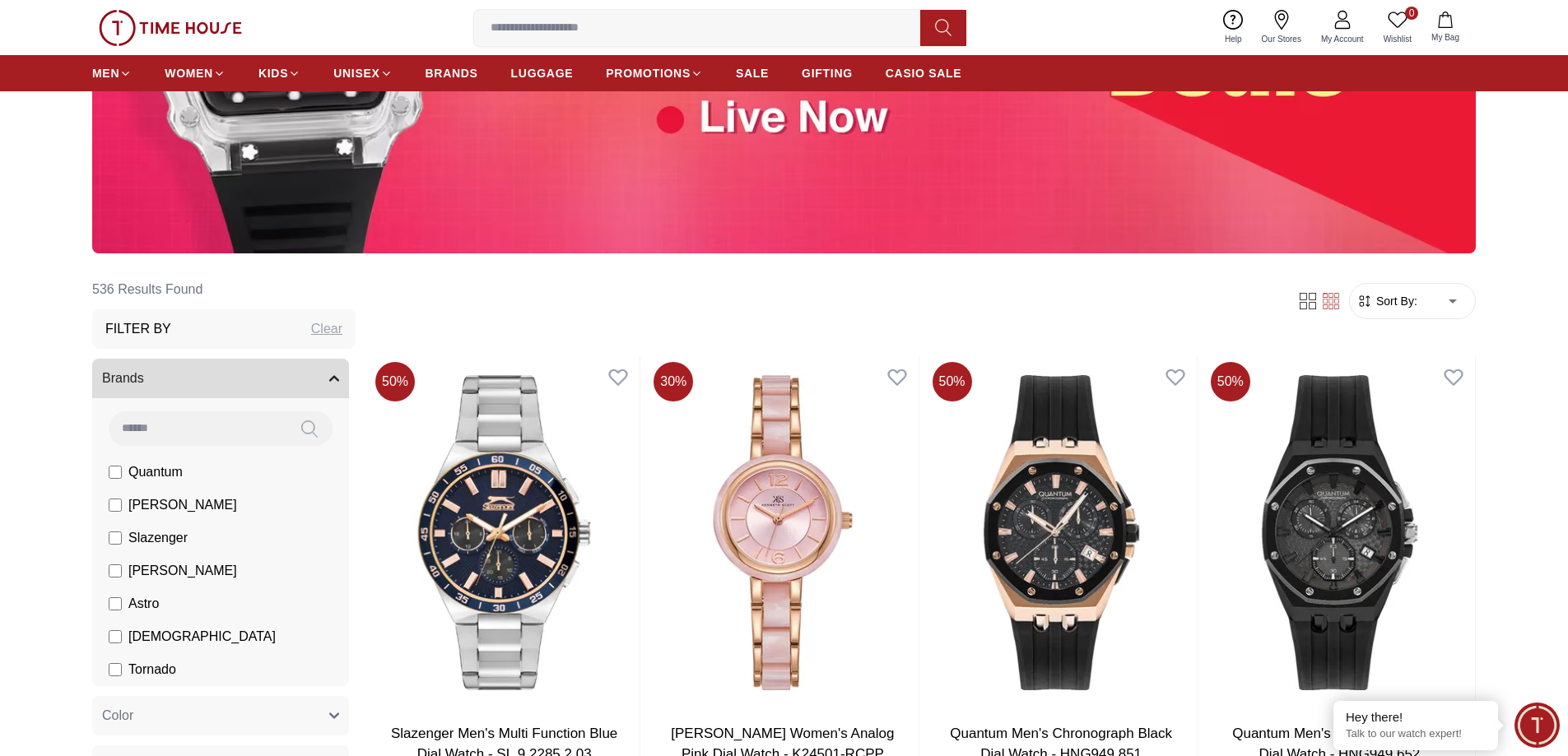
click at [151, 506] on span "[PERSON_NAME]" at bounding box center [183, 506] width 109 height 20
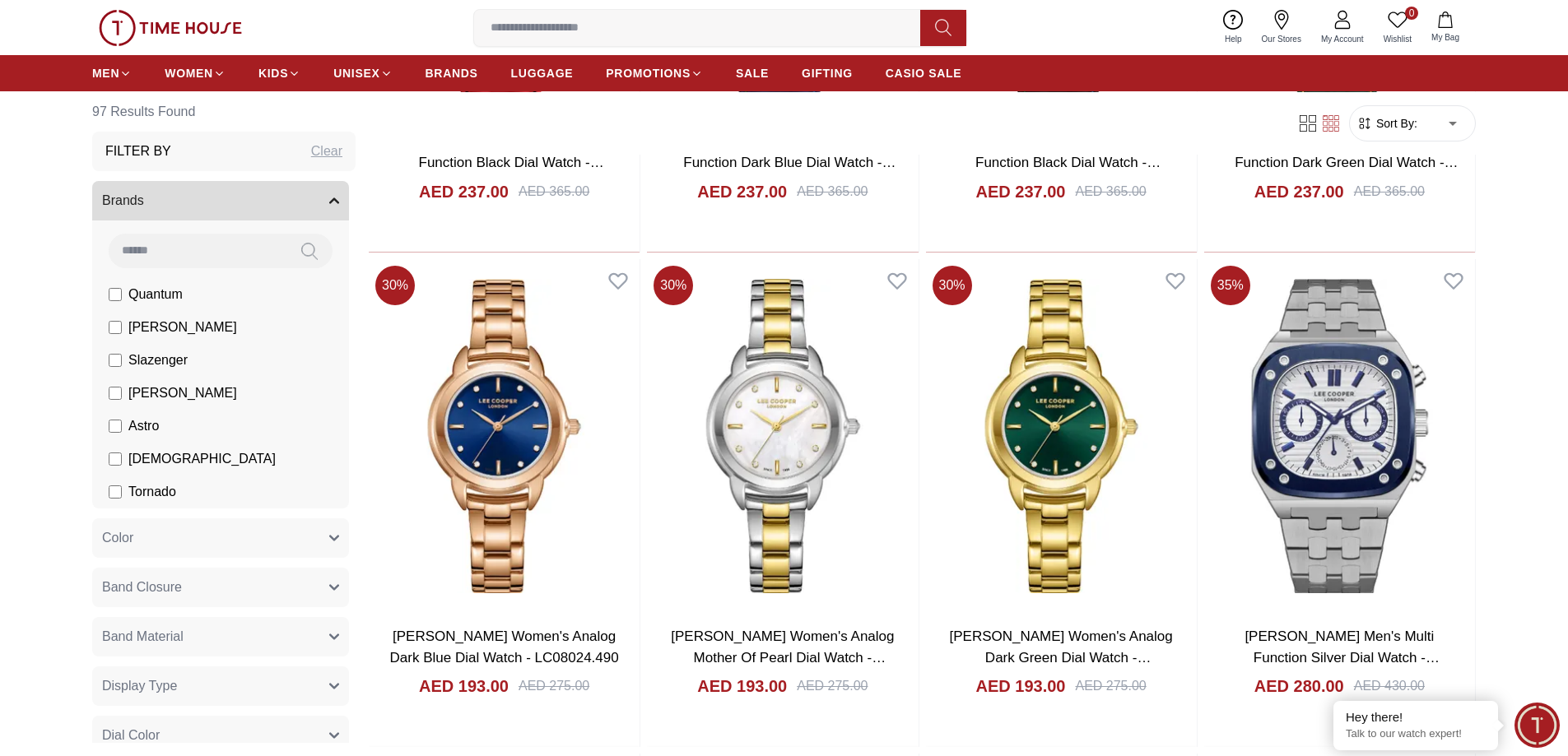
scroll to position [1070, 0]
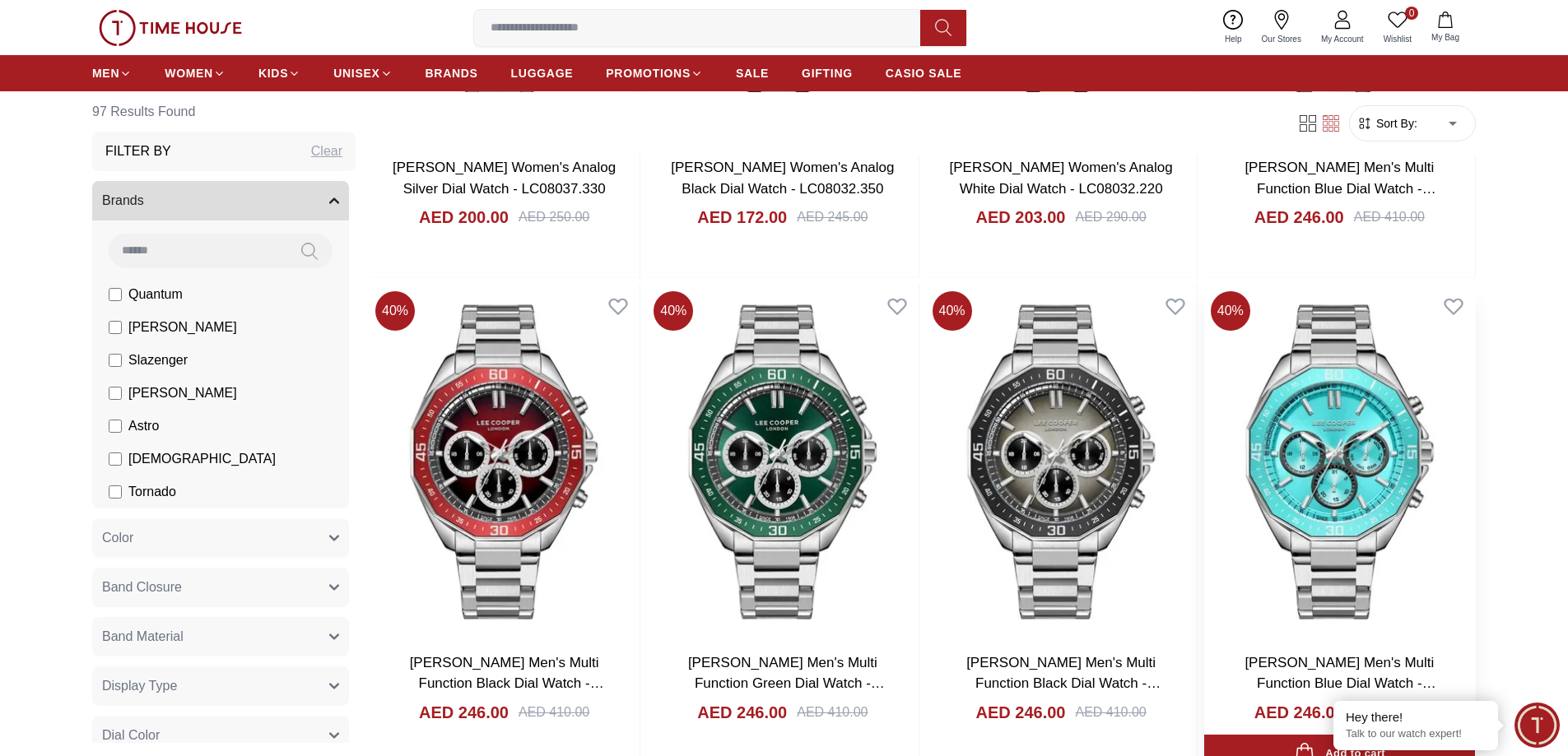
scroll to position [4937, 0]
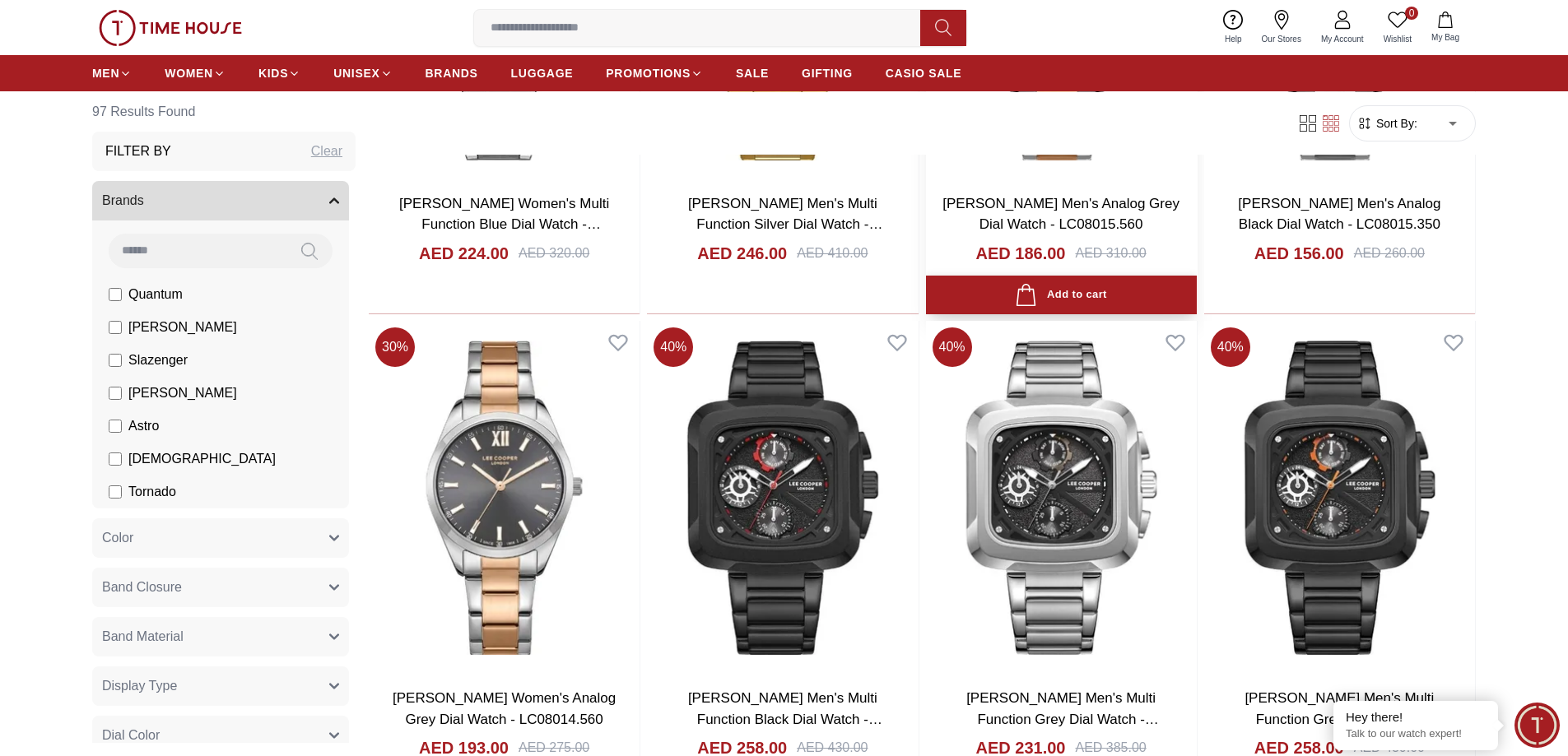
scroll to position [6501, 0]
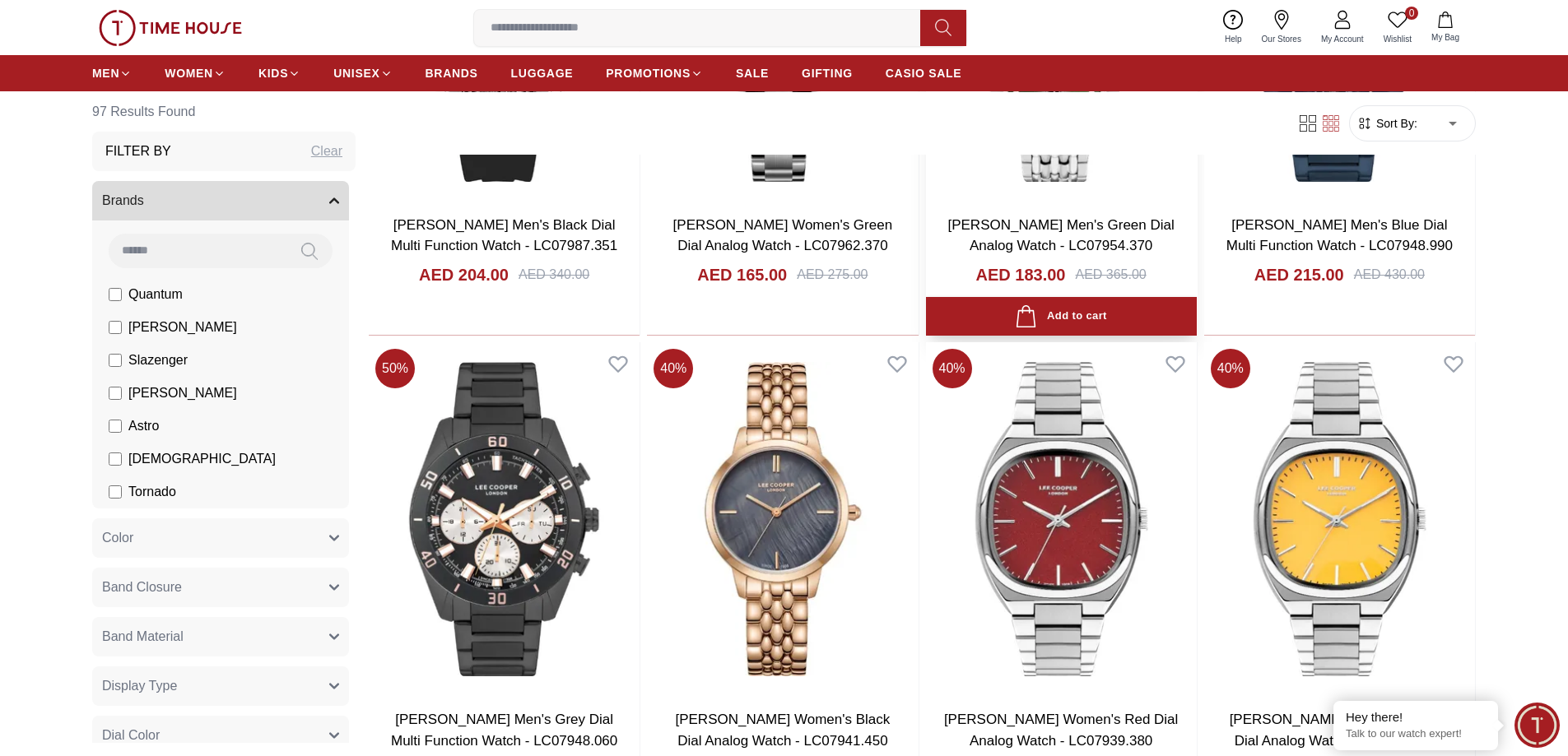
scroll to position [10039, 0]
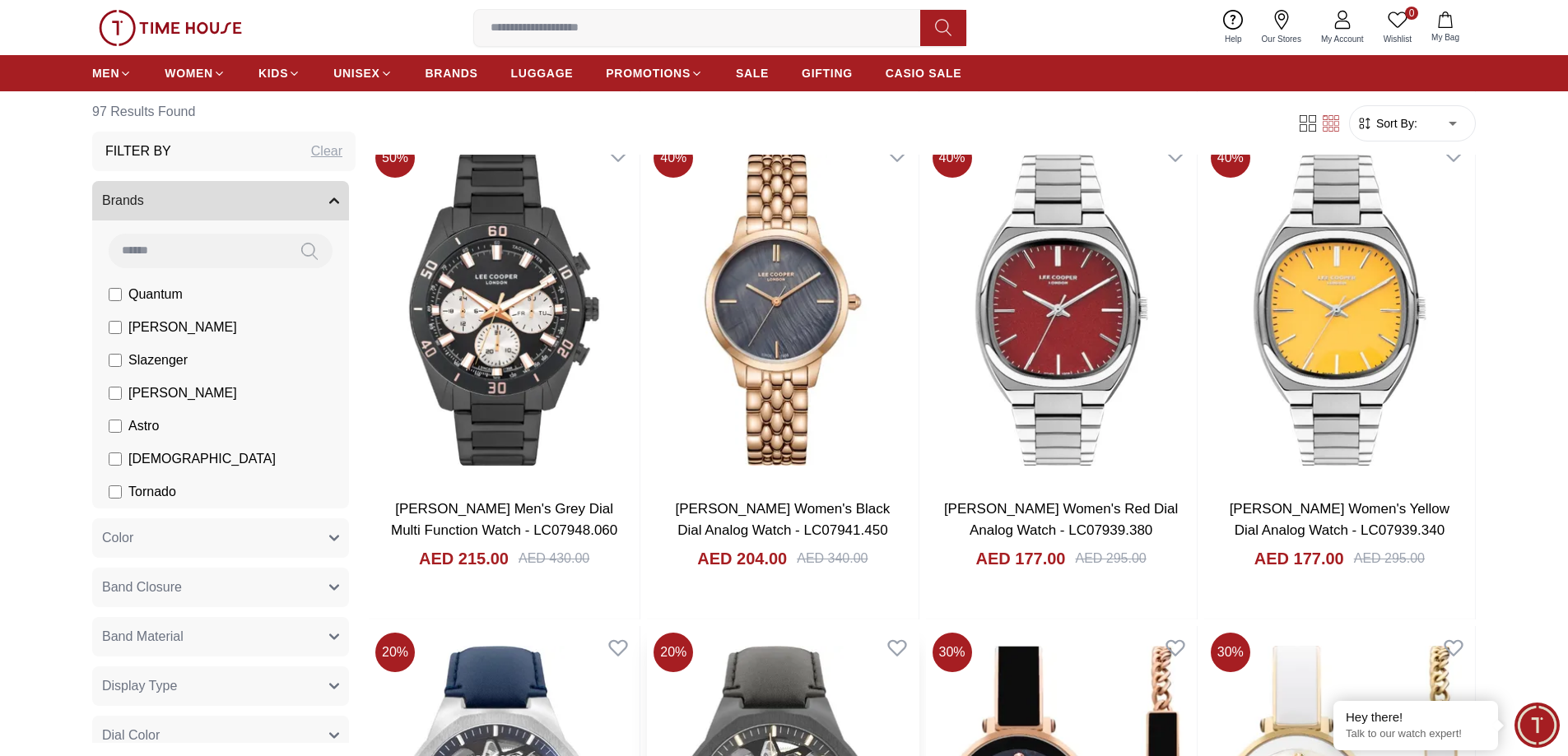
scroll to position [10369, 0]
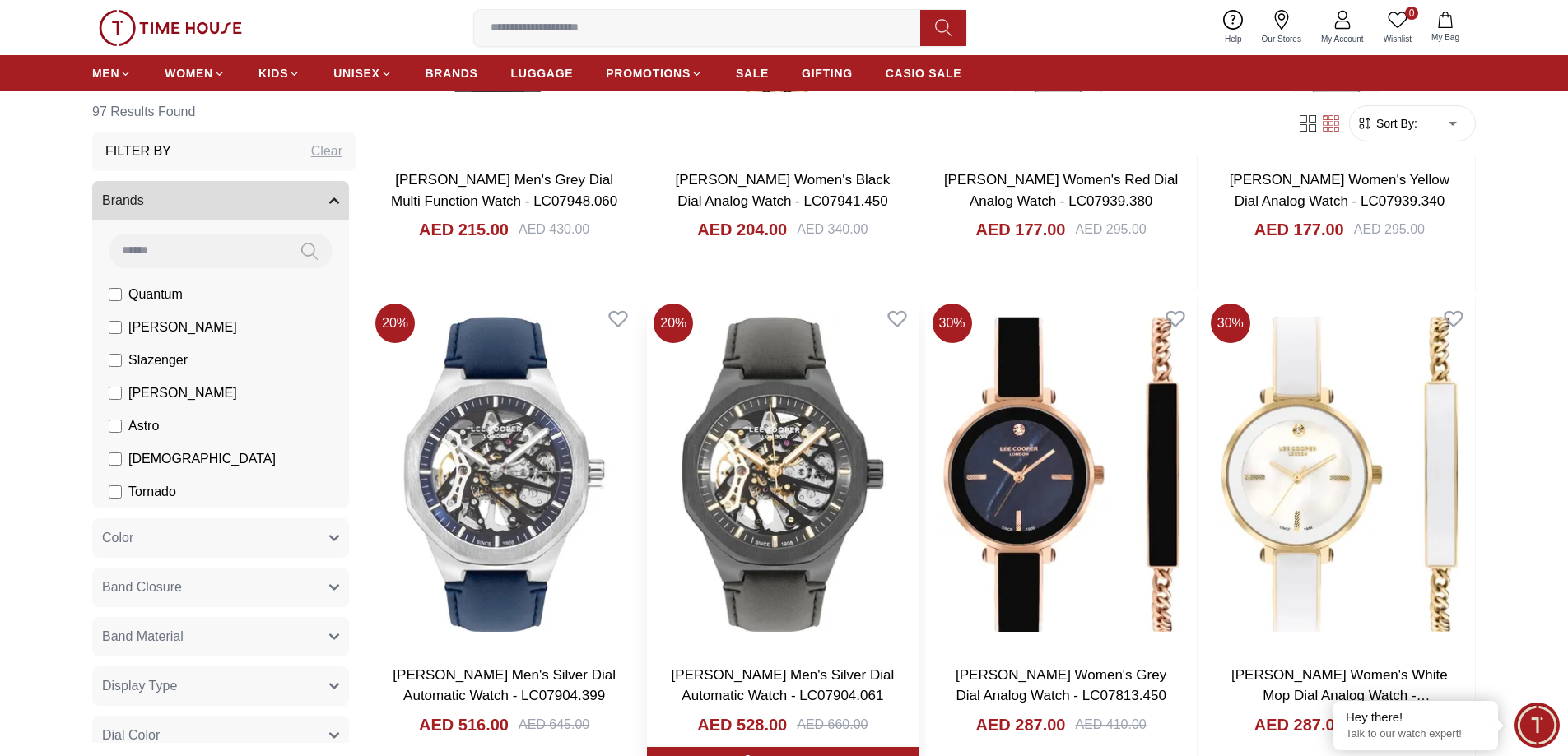
click at [759, 472] on img at bounding box center [781, 474] width 270 height 354
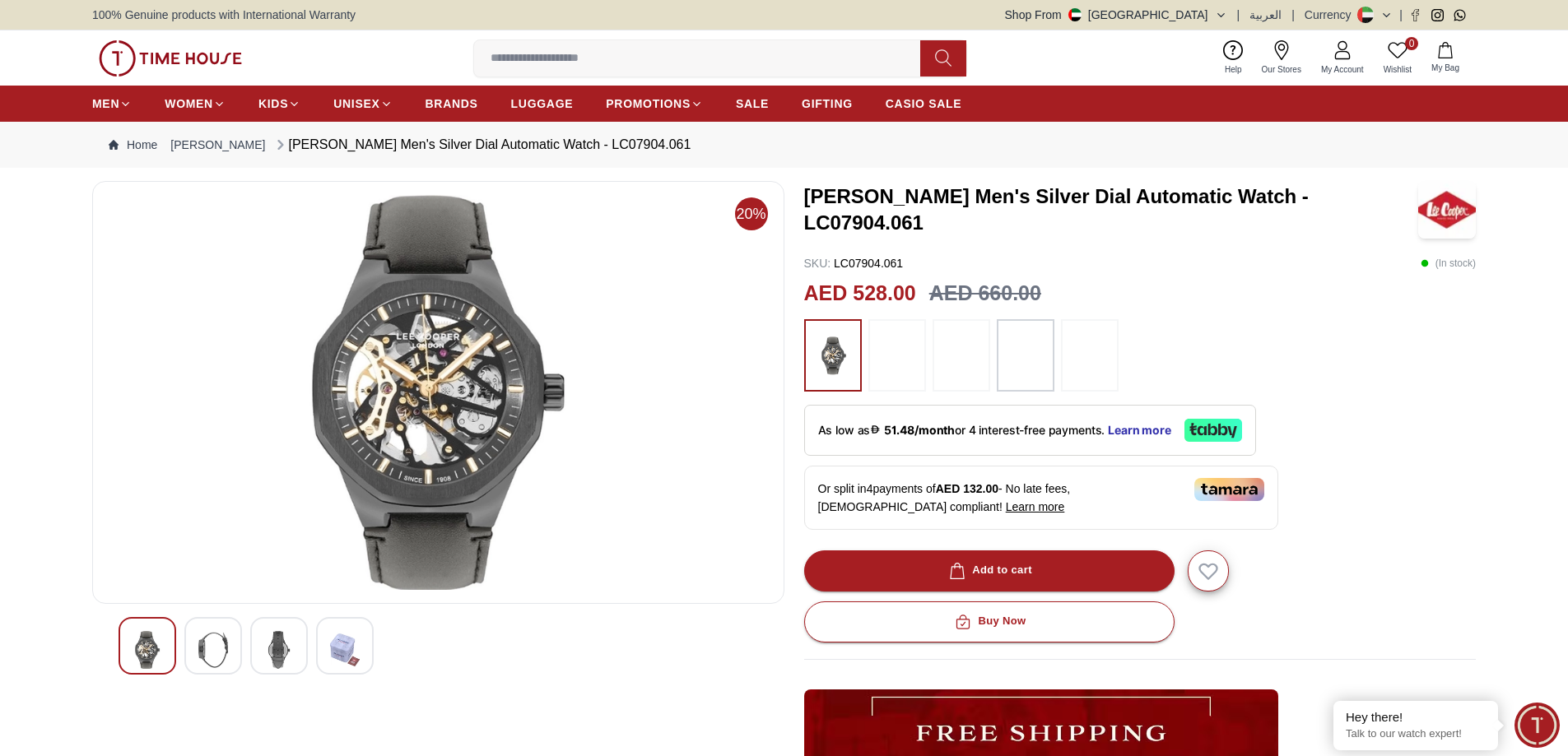
click at [272, 659] on img at bounding box center [279, 650] width 30 height 38
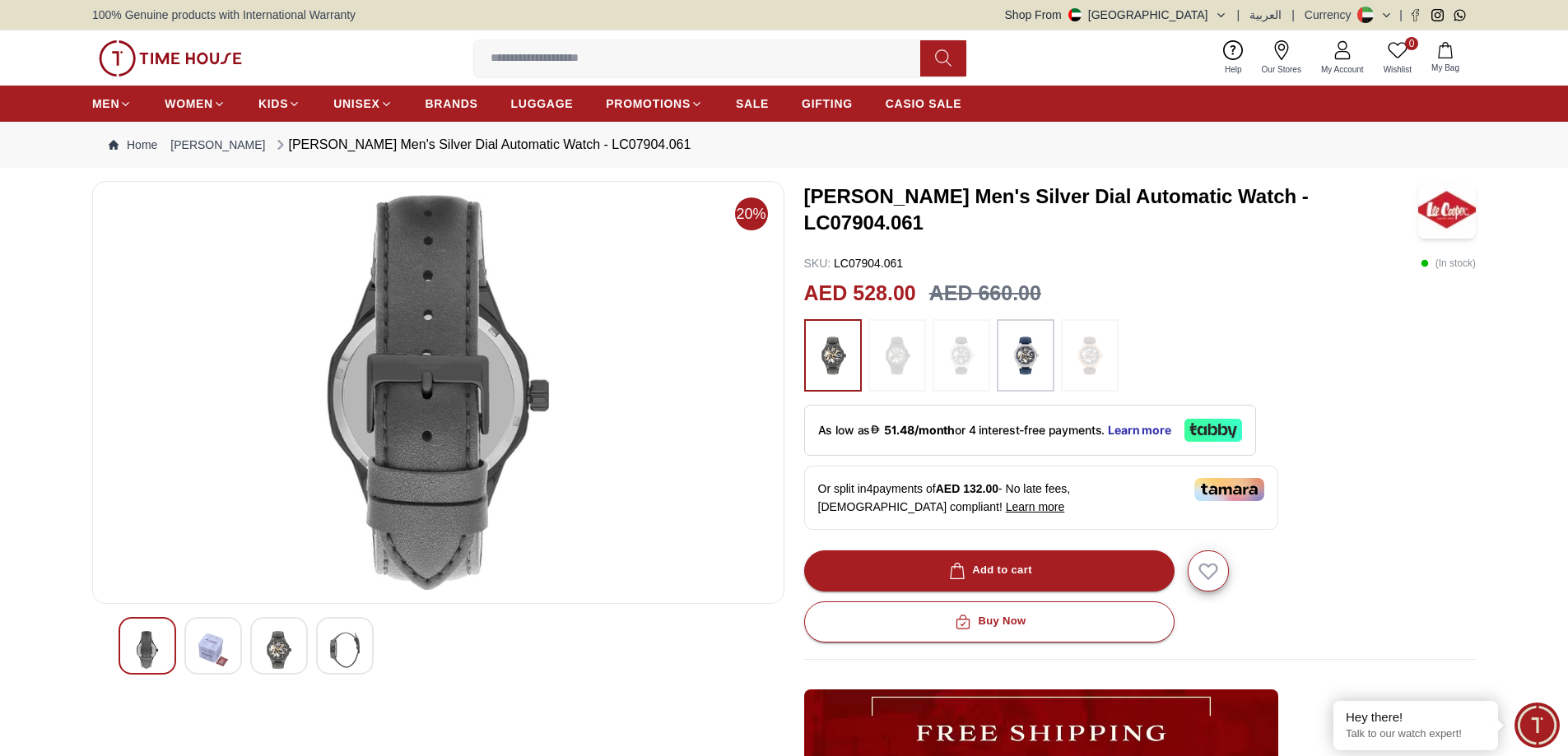
click at [196, 654] on div at bounding box center [213, 646] width 58 height 58
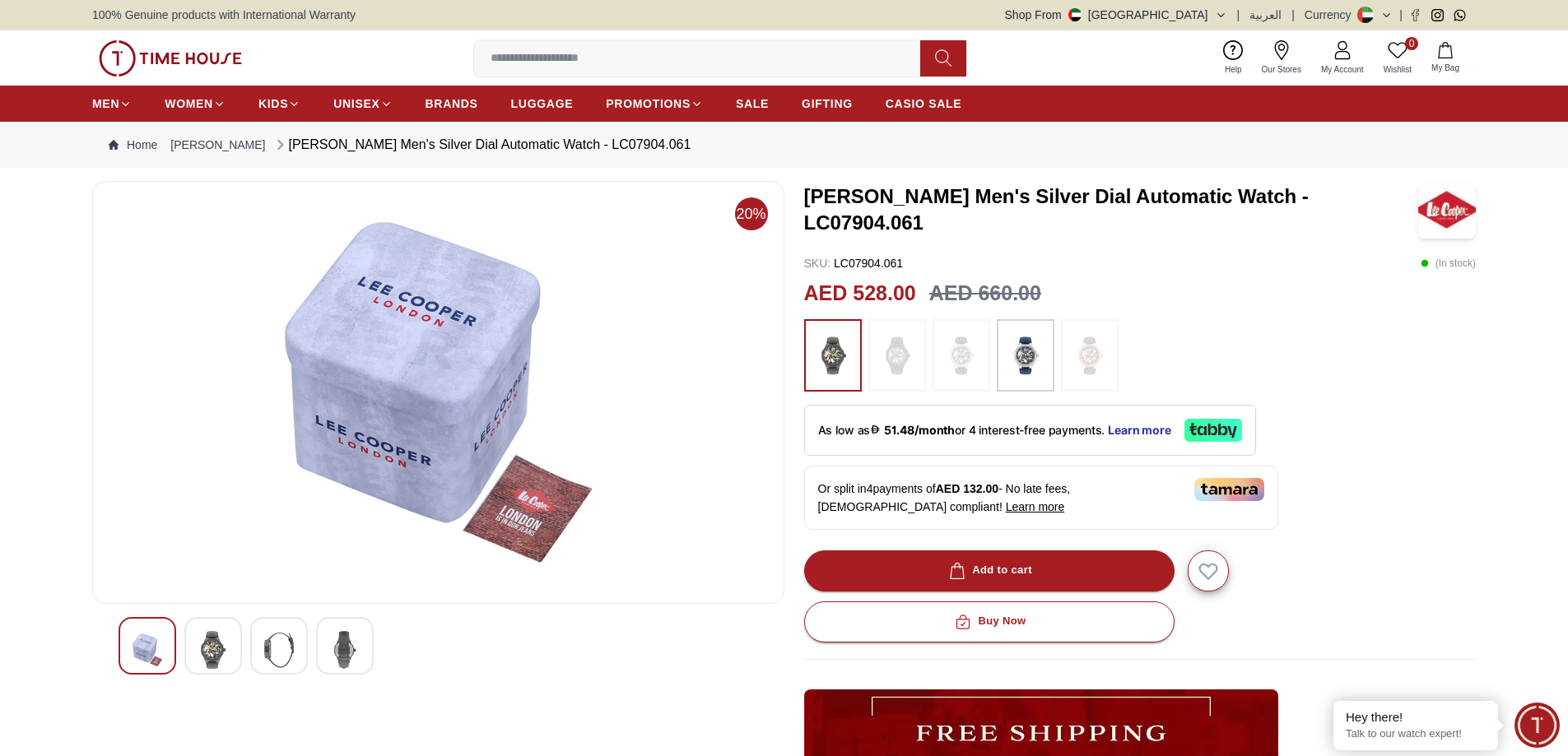
click at [355, 649] on img at bounding box center [345, 650] width 30 height 38
